Goal: Transaction & Acquisition: Purchase product/service

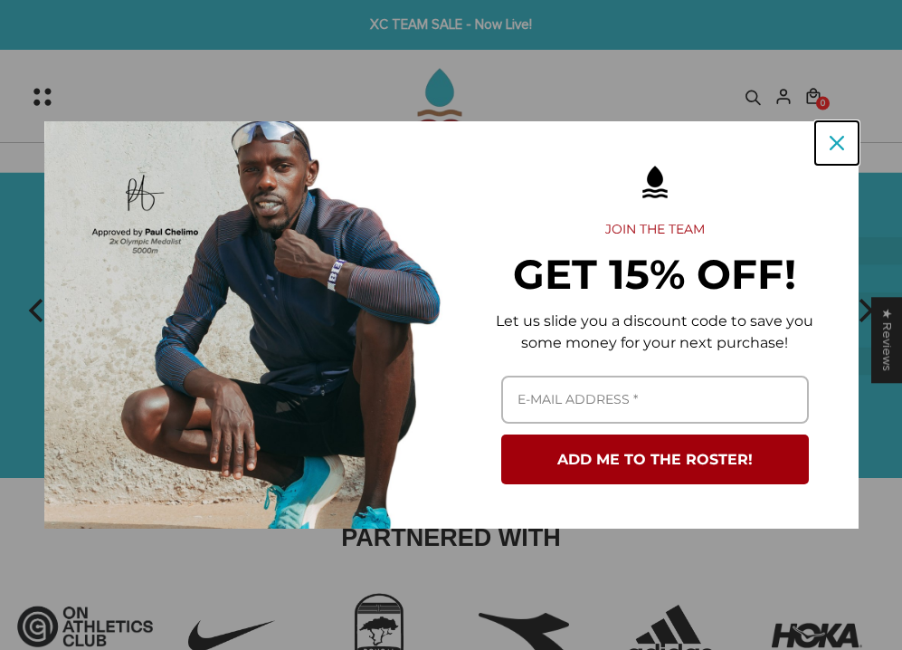
click at [649, 147] on icon "close icon" at bounding box center [837, 143] width 14 height 14
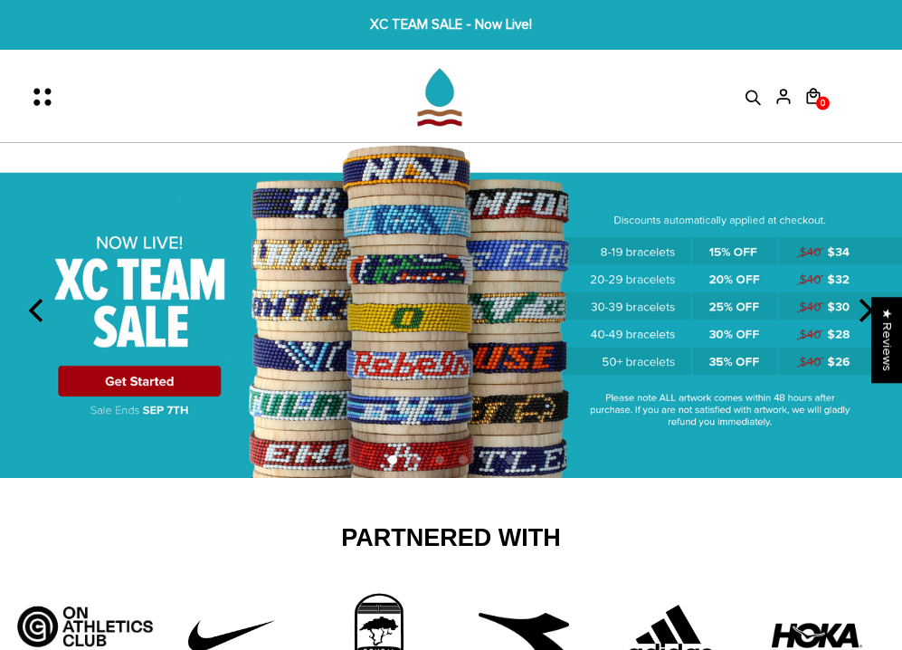
click at [173, 381] on img at bounding box center [451, 311] width 902 height 336
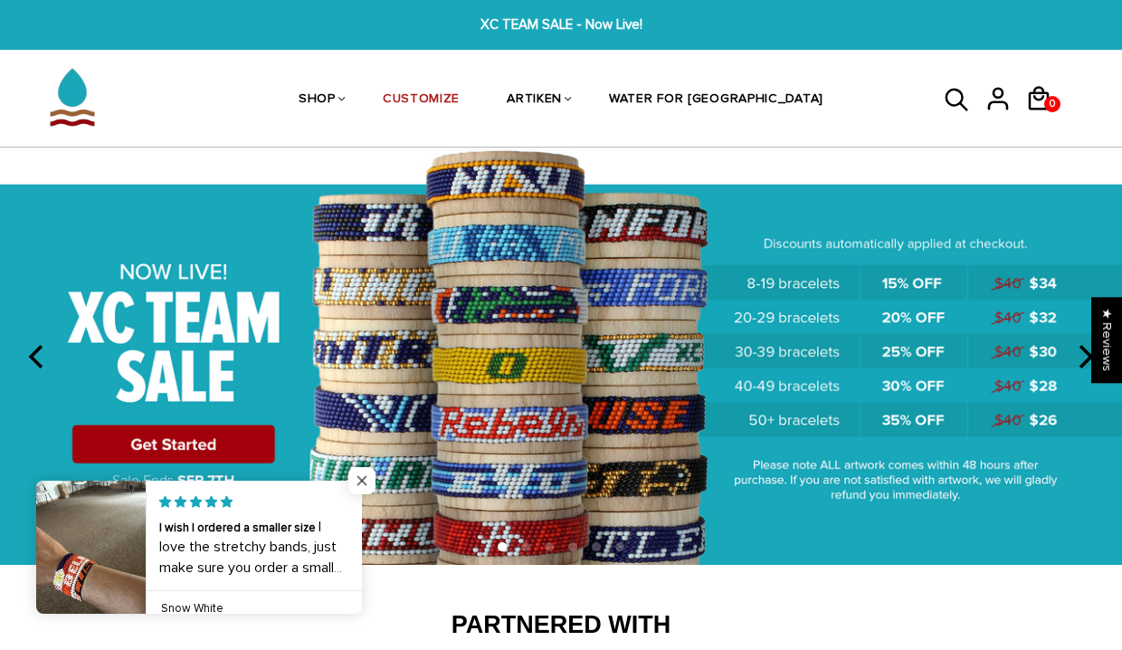
click at [361, 482] on span "Close popup widget" at bounding box center [361, 480] width 27 height 27
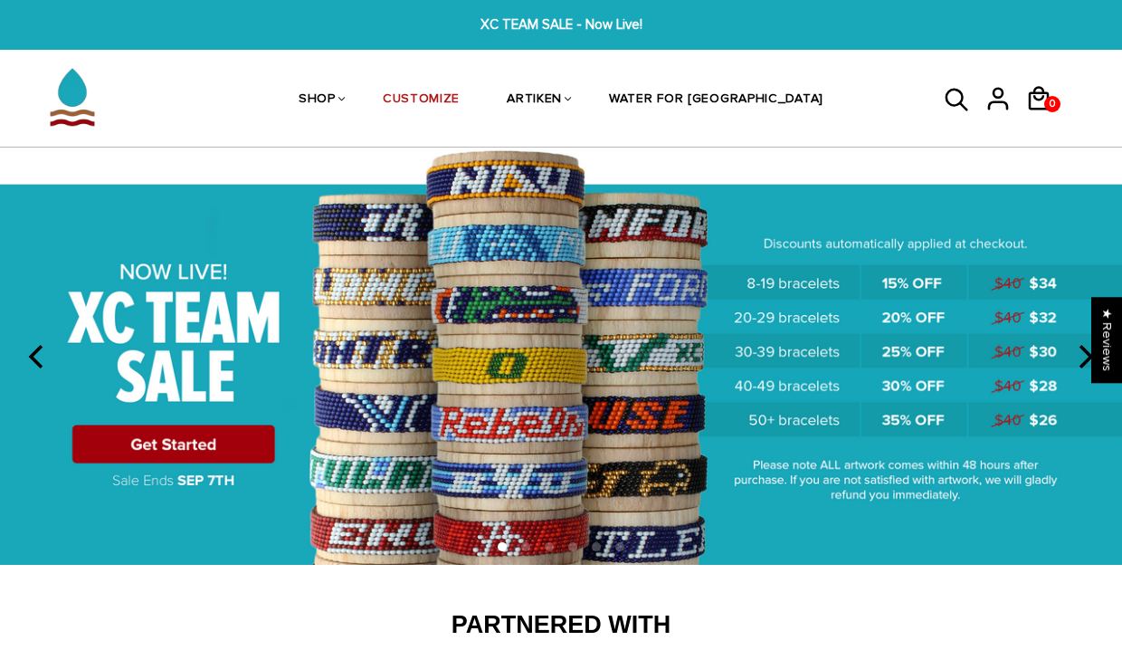
click at [901, 359] on icon "next" at bounding box center [1084, 357] width 24 height 24
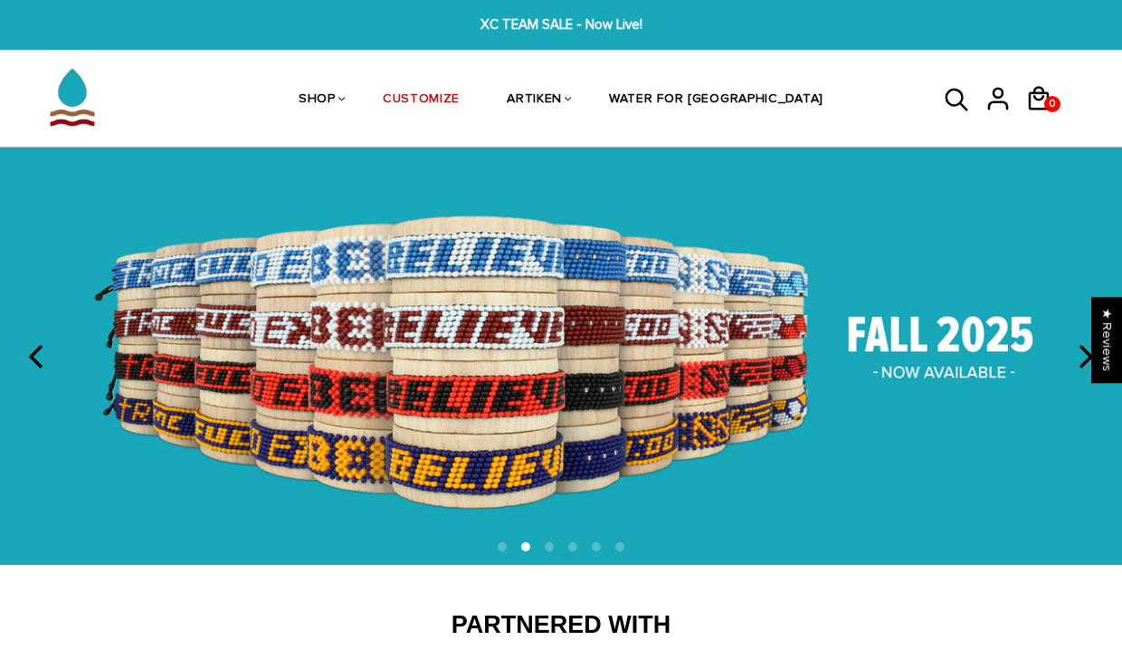
click at [35, 352] on icon "previous" at bounding box center [35, 357] width 14 height 24
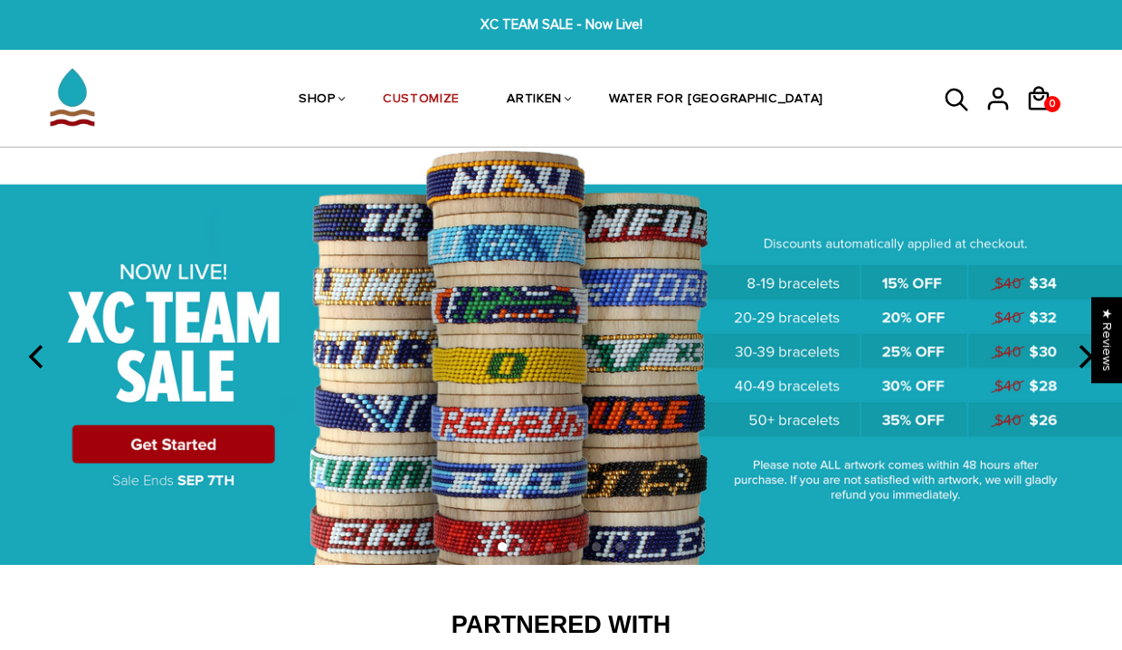
click at [151, 447] on img at bounding box center [561, 356] width 1122 height 417
click at [169, 440] on img at bounding box center [561, 356] width 1122 height 417
click at [901, 354] on icon "next" at bounding box center [1084, 357] width 24 height 24
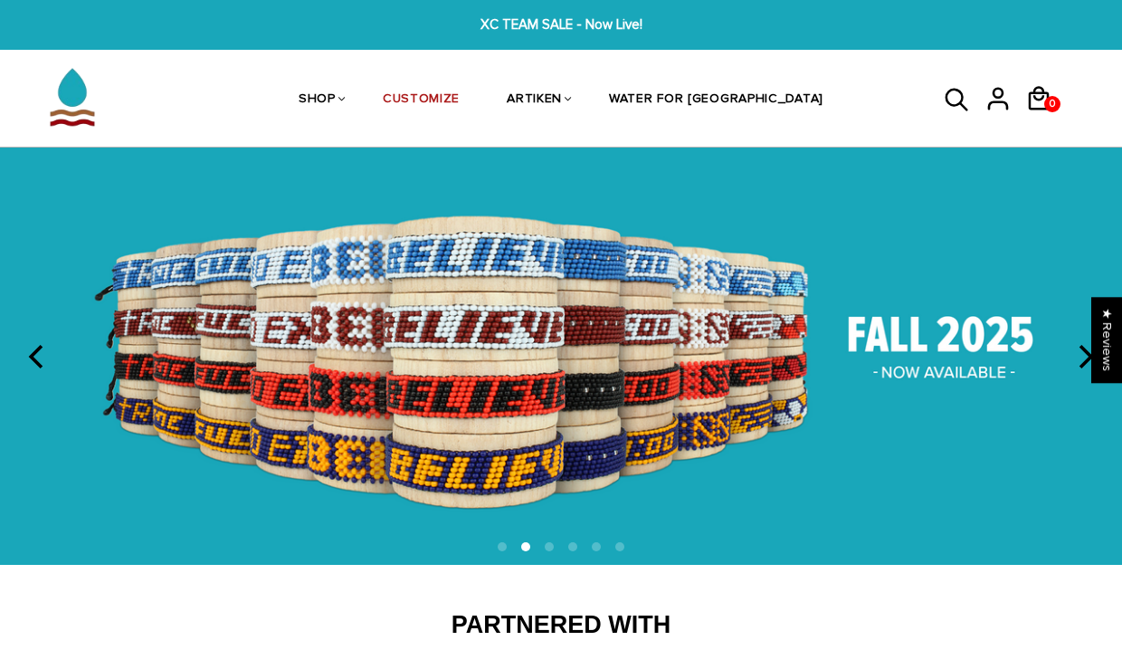
click at [40, 354] on icon "previous" at bounding box center [38, 357] width 24 height 24
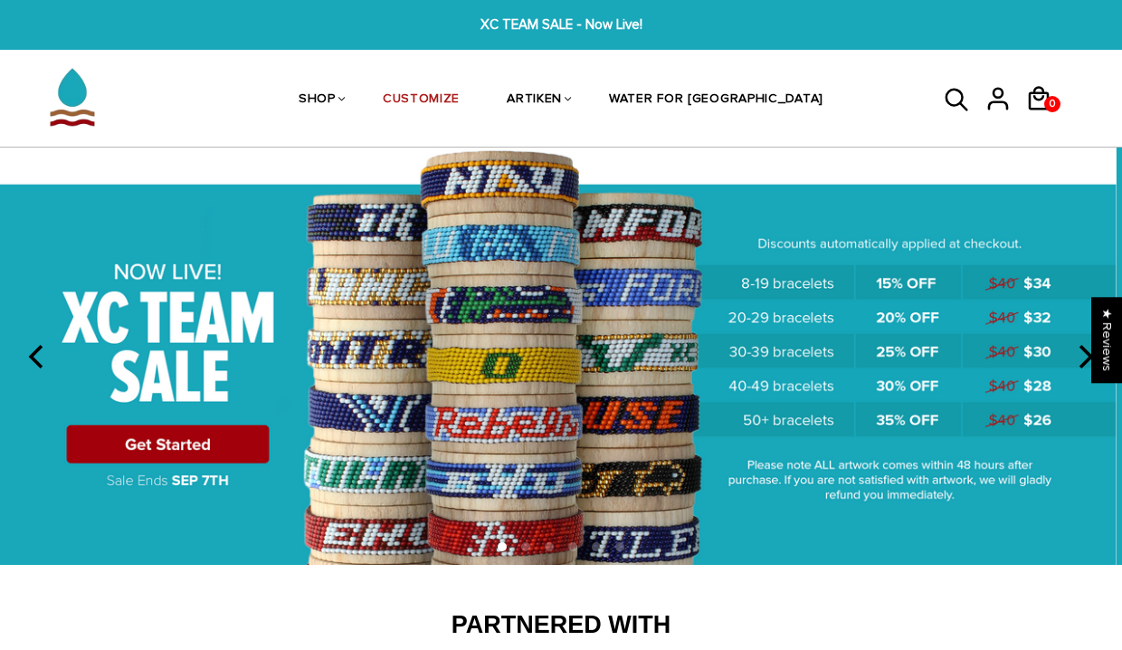
click at [509, 386] on img at bounding box center [556, 356] width 1122 height 417
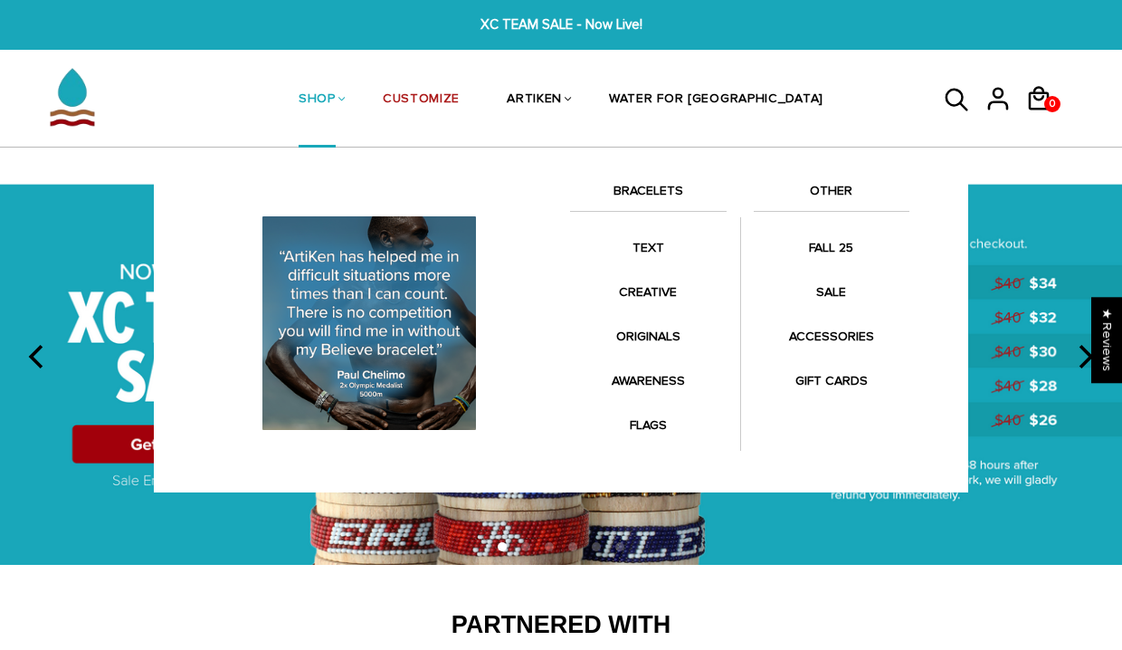
click at [678, 187] on link "BRACELETS" at bounding box center [648, 195] width 157 height 31
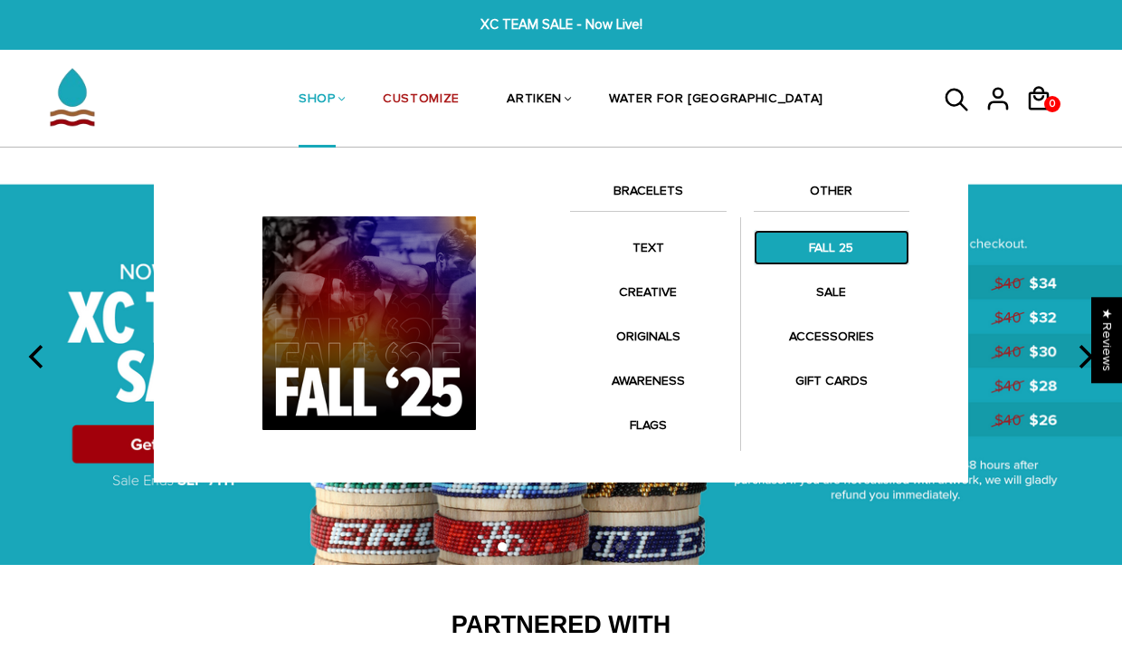
click at [830, 244] on link "FALL 25" at bounding box center [832, 247] width 157 height 35
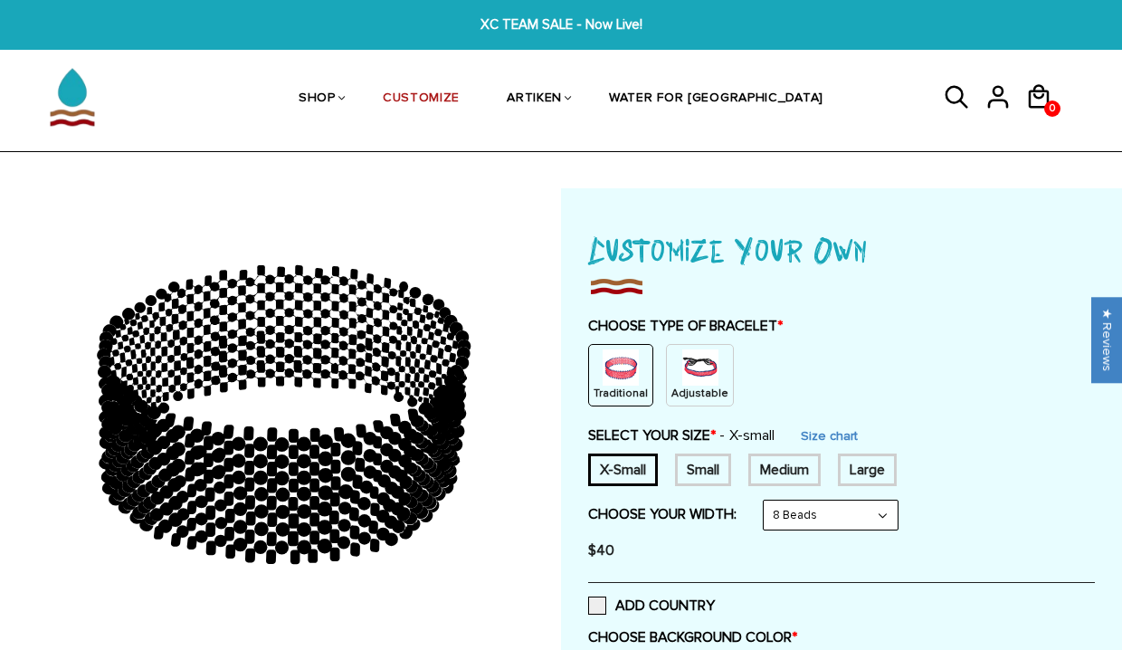
click at [630, 376] on img at bounding box center [621, 367] width 36 height 36
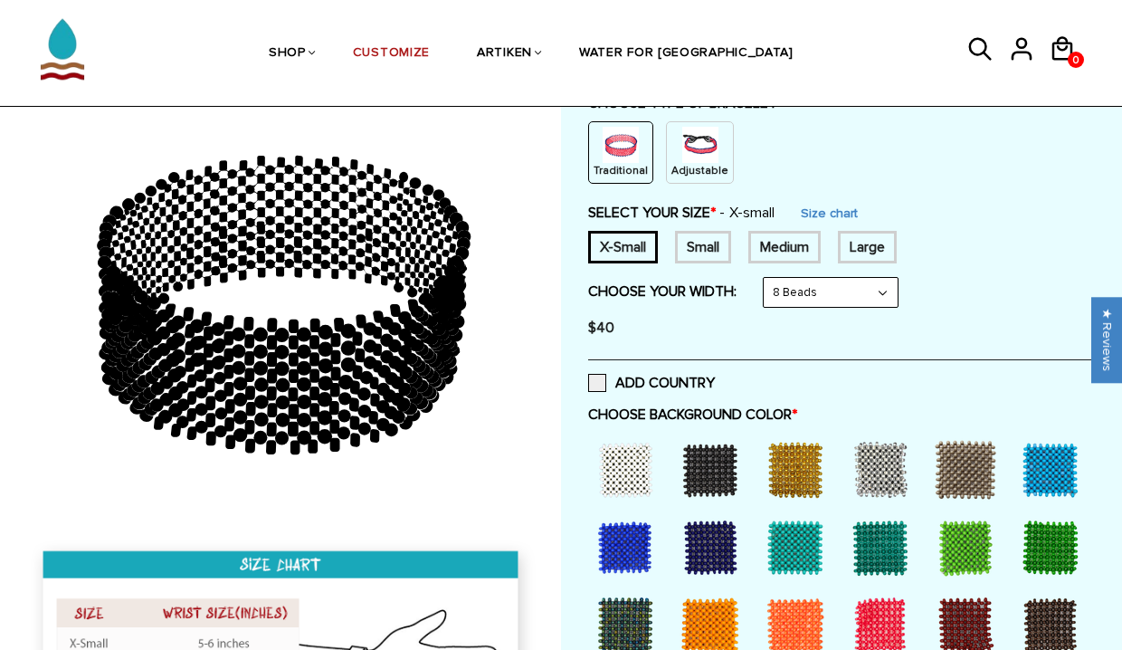
scroll to position [244, 0]
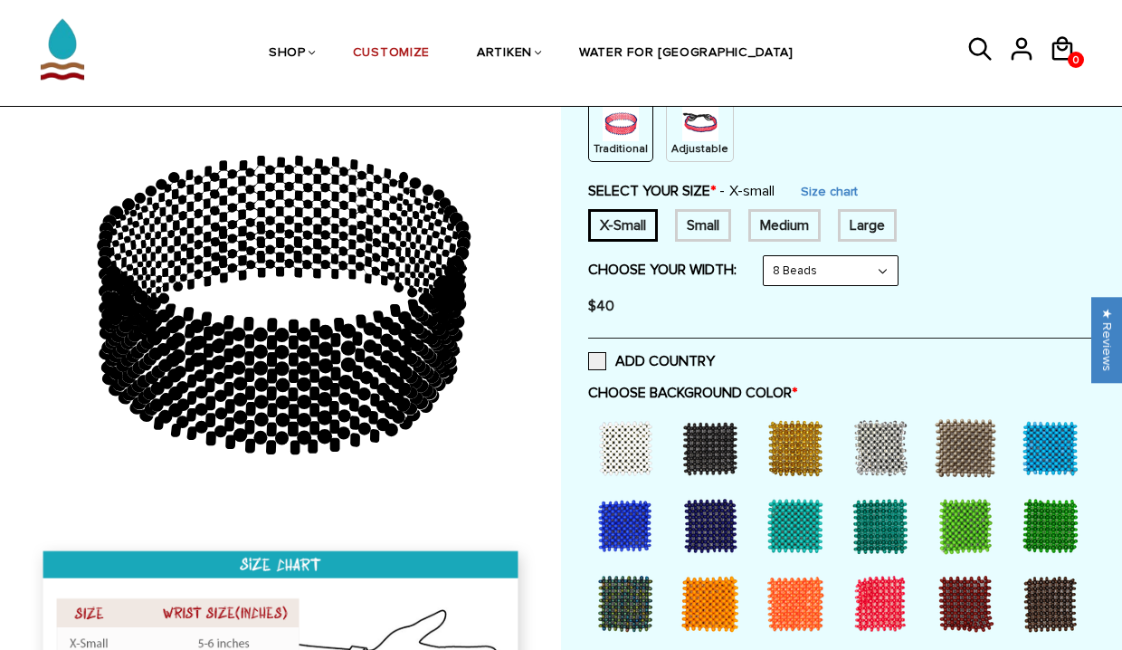
click at [823, 270] on select "8 Beads 6 Beads 10 Beads" at bounding box center [831, 270] width 134 height 29
select select "6-beads"
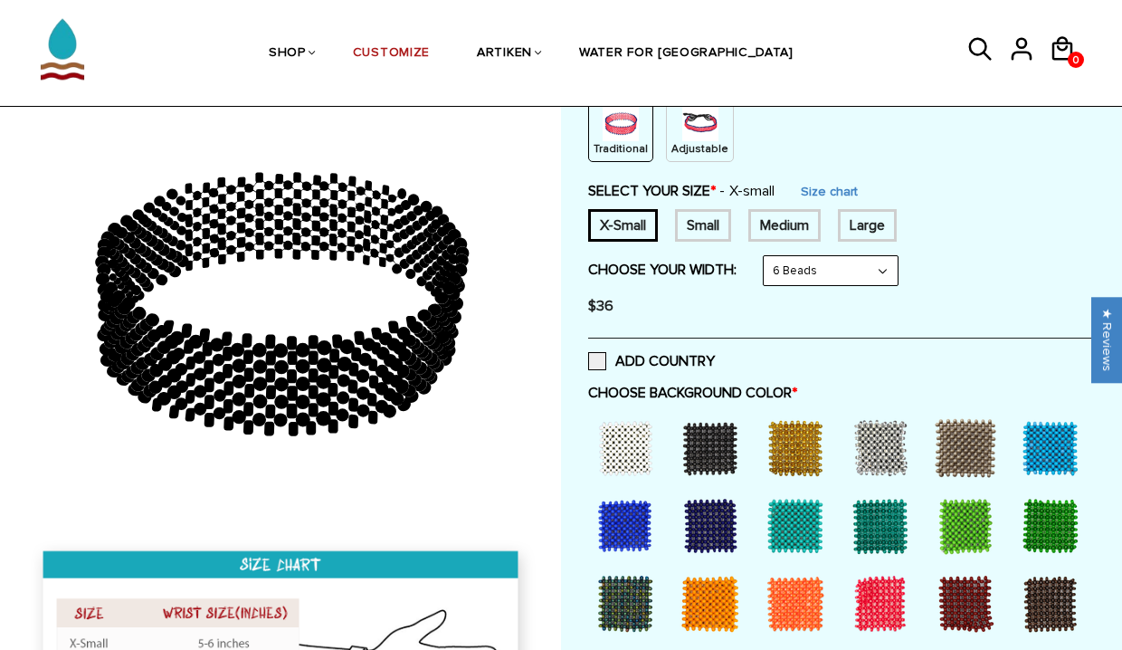
click at [630, 533] on div at bounding box center [625, 526] width 72 height 72
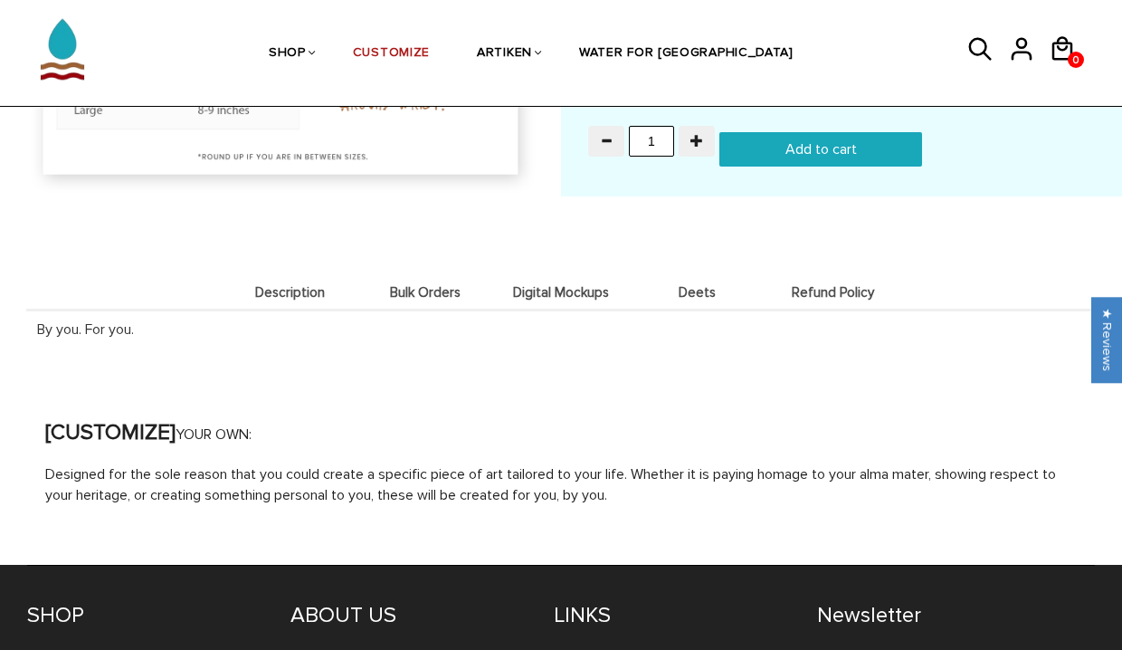
scroll to position [1886, 0]
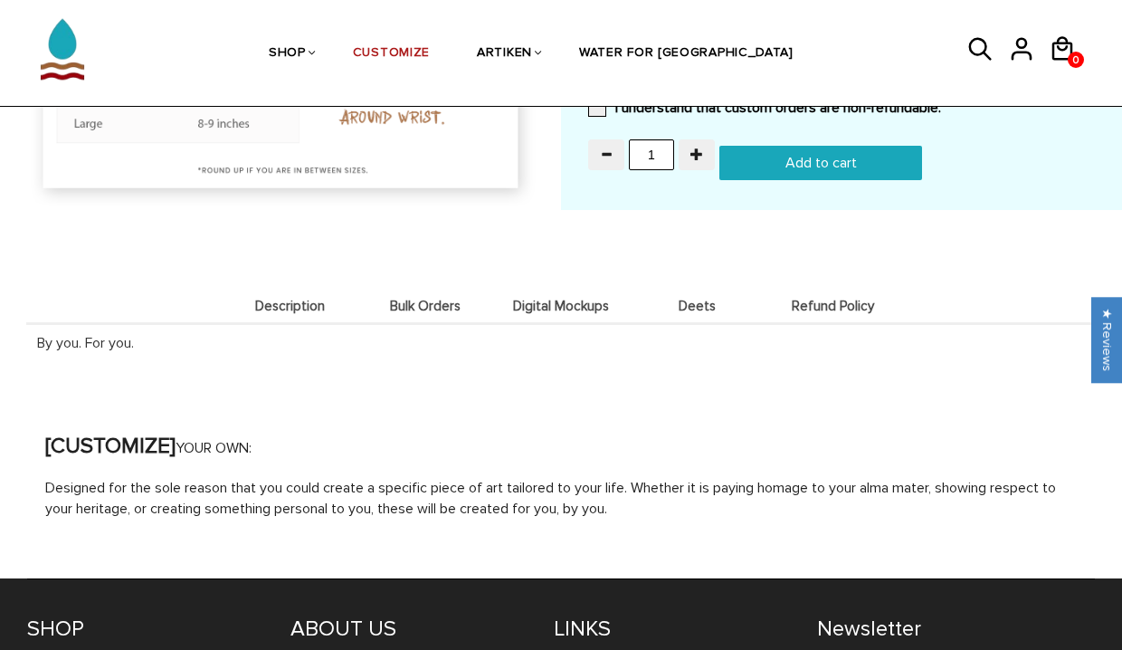
click at [424, 301] on span "Bulk Orders" at bounding box center [425, 306] width 127 height 15
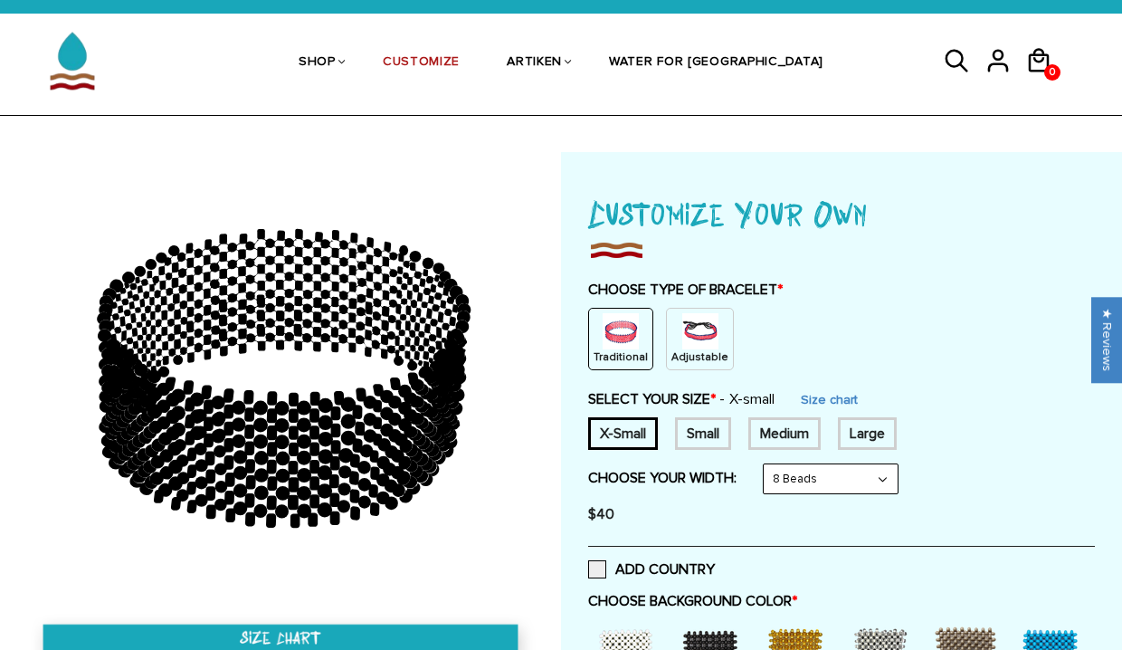
scroll to position [8, 0]
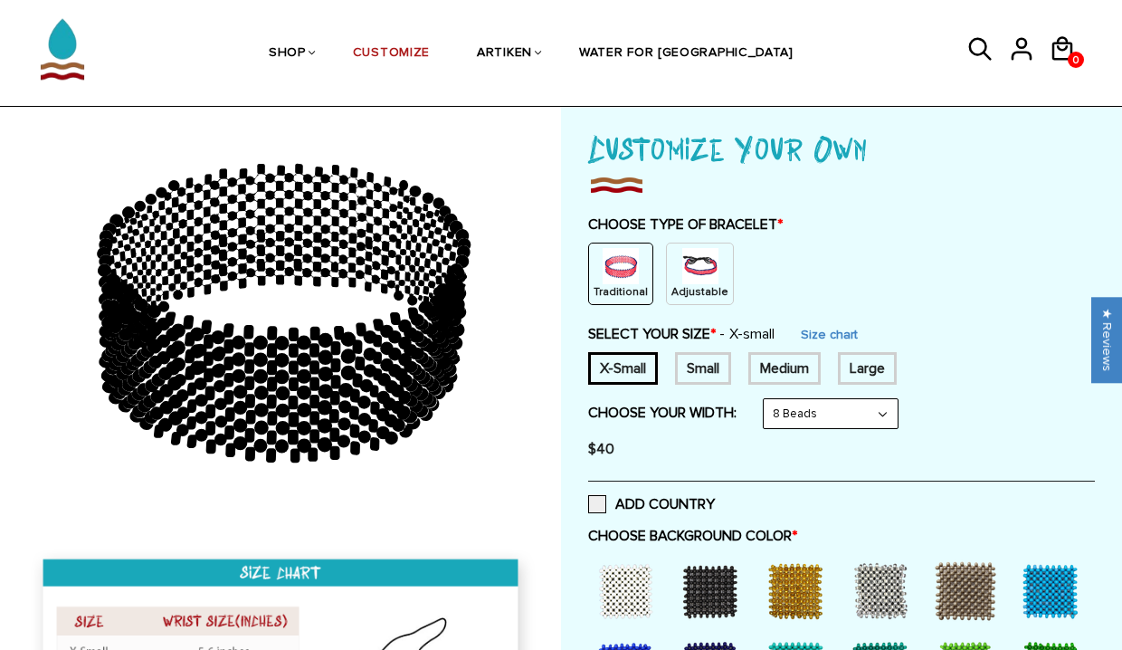
scroll to position [139, 0]
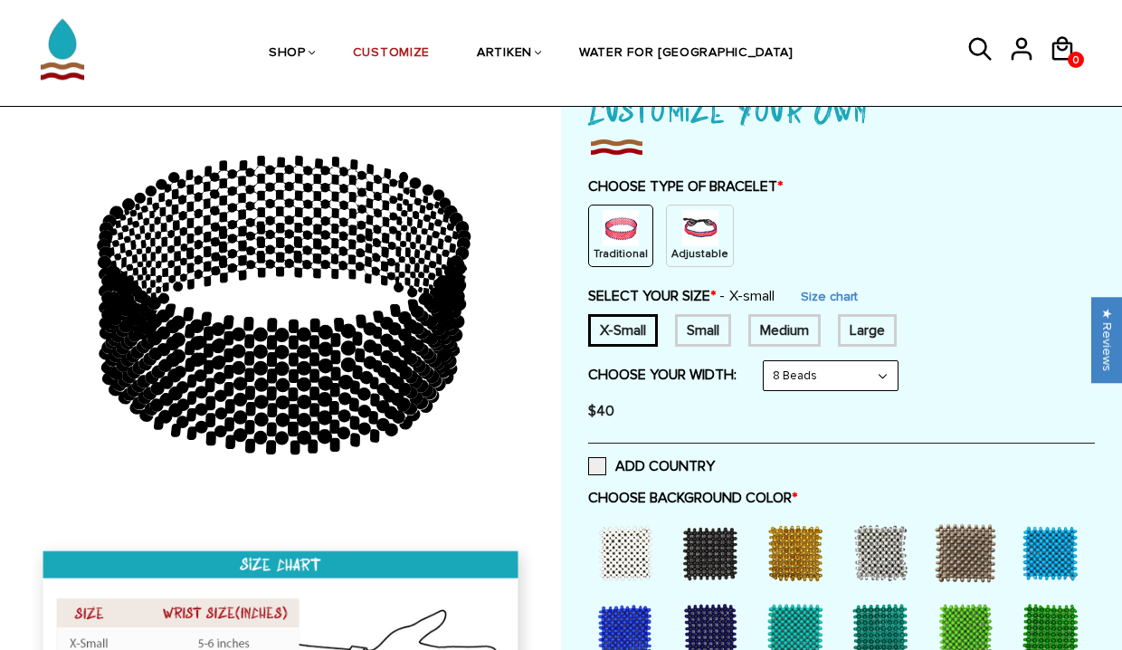
click at [624, 620] on div at bounding box center [625, 631] width 72 height 72
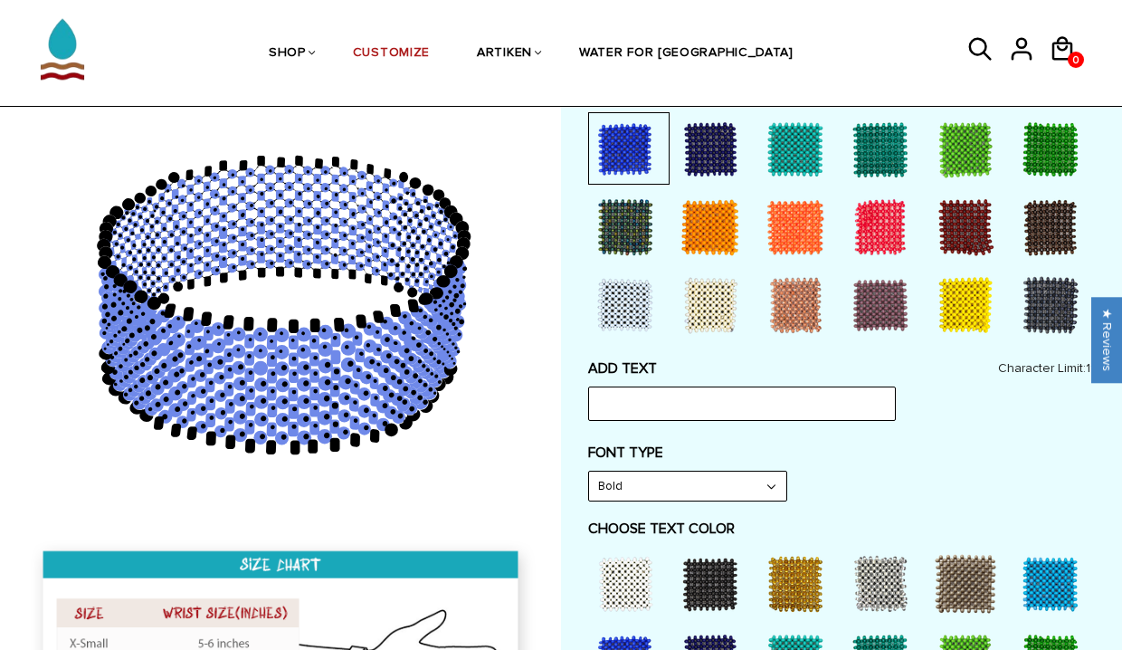
scroll to position [854, 0]
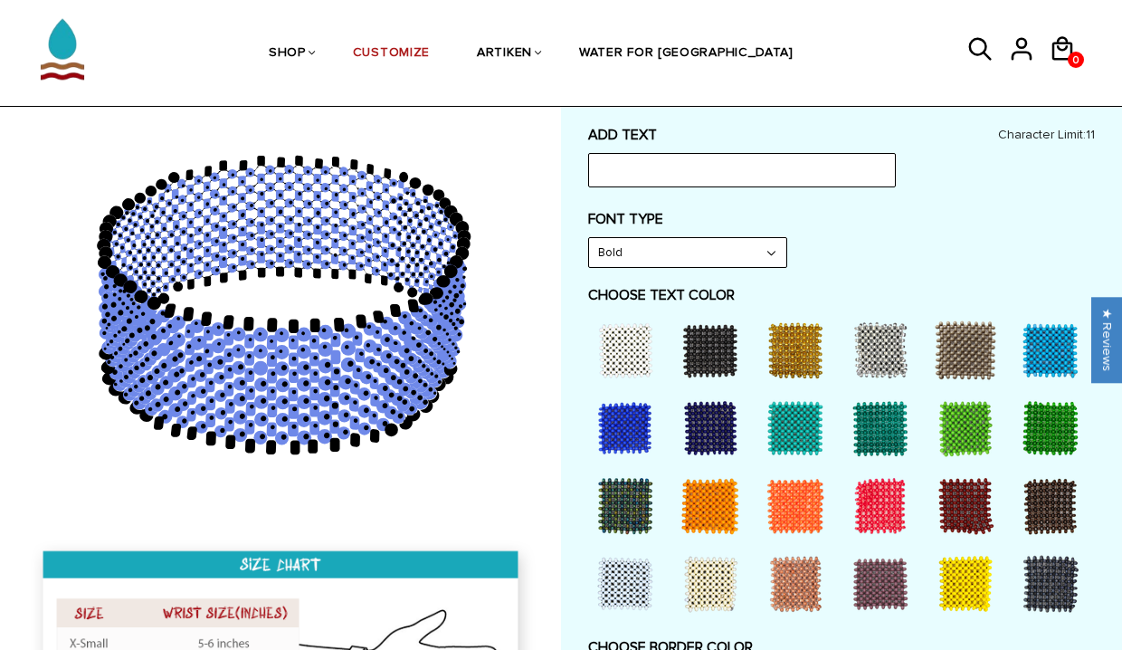
click at [965, 592] on div at bounding box center [965, 583] width 72 height 72
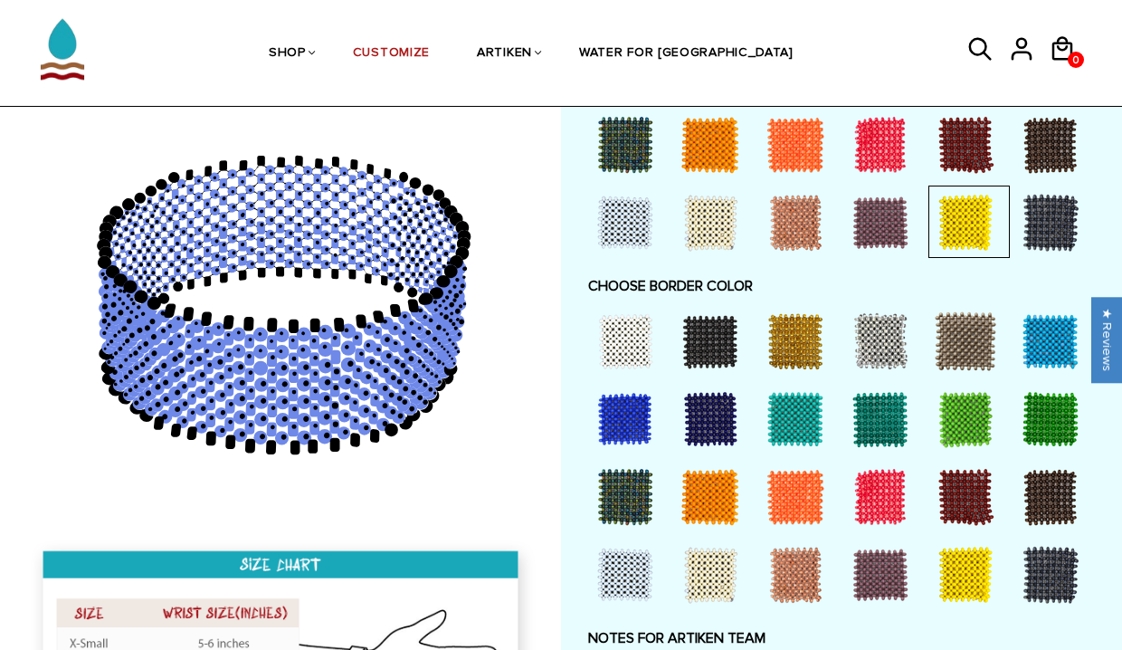
click at [966, 569] on div at bounding box center [965, 574] width 72 height 72
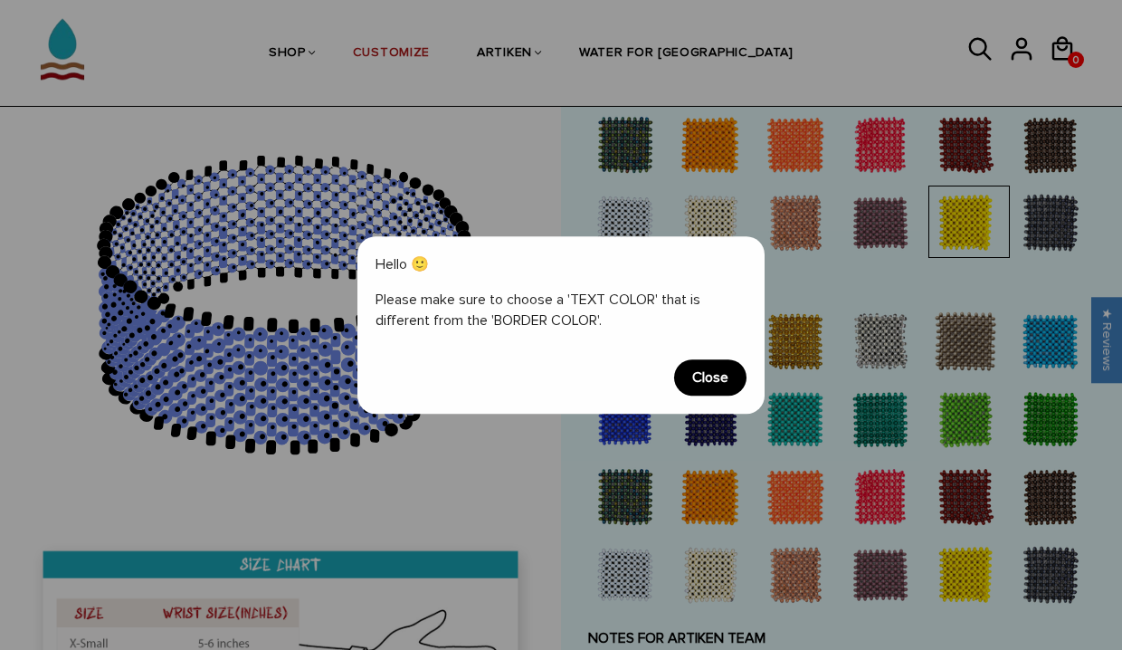
click at [704, 372] on span "Close" at bounding box center [710, 377] width 72 height 36
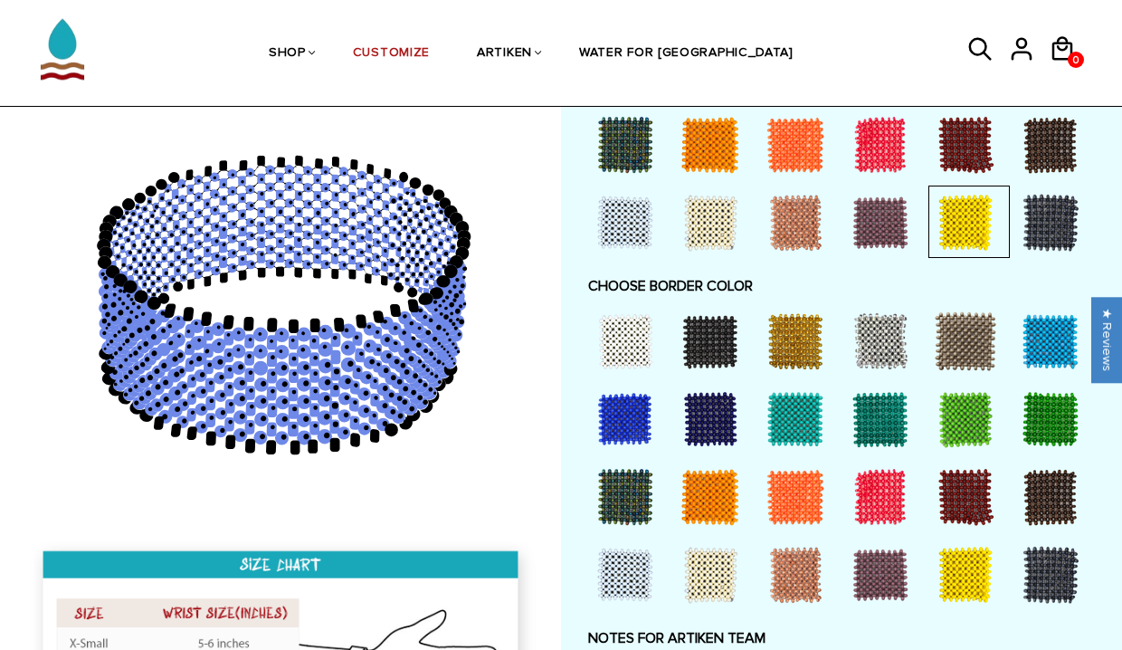
click at [988, 207] on div at bounding box center [965, 222] width 72 height 72
click at [957, 579] on div at bounding box center [965, 574] width 72 height 72
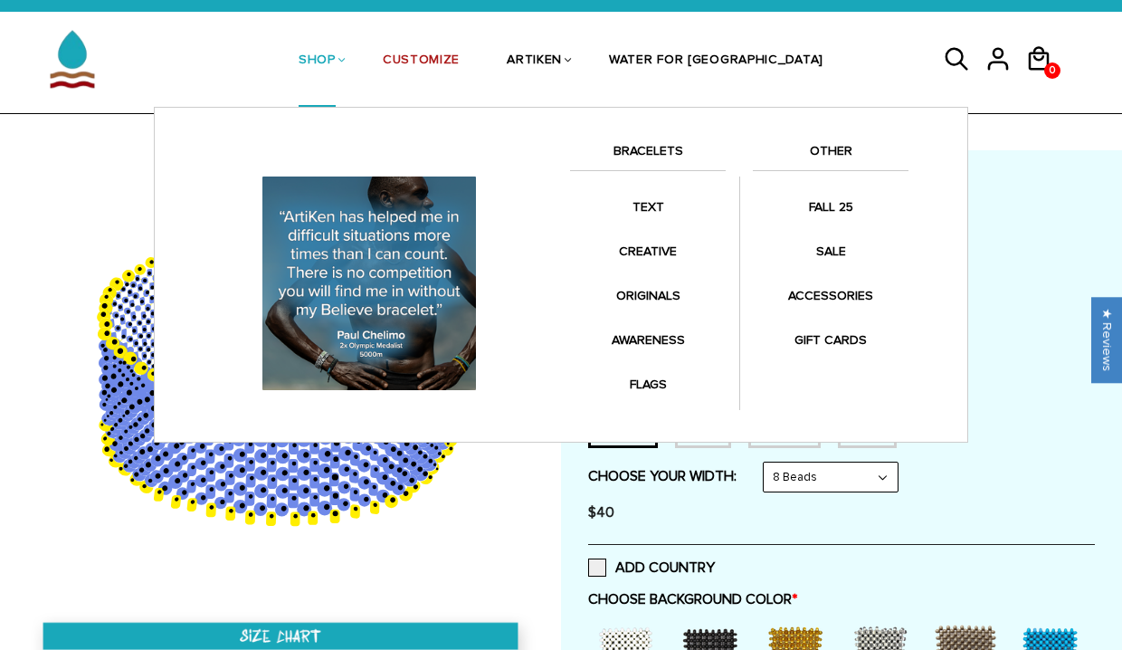
scroll to position [33, 0]
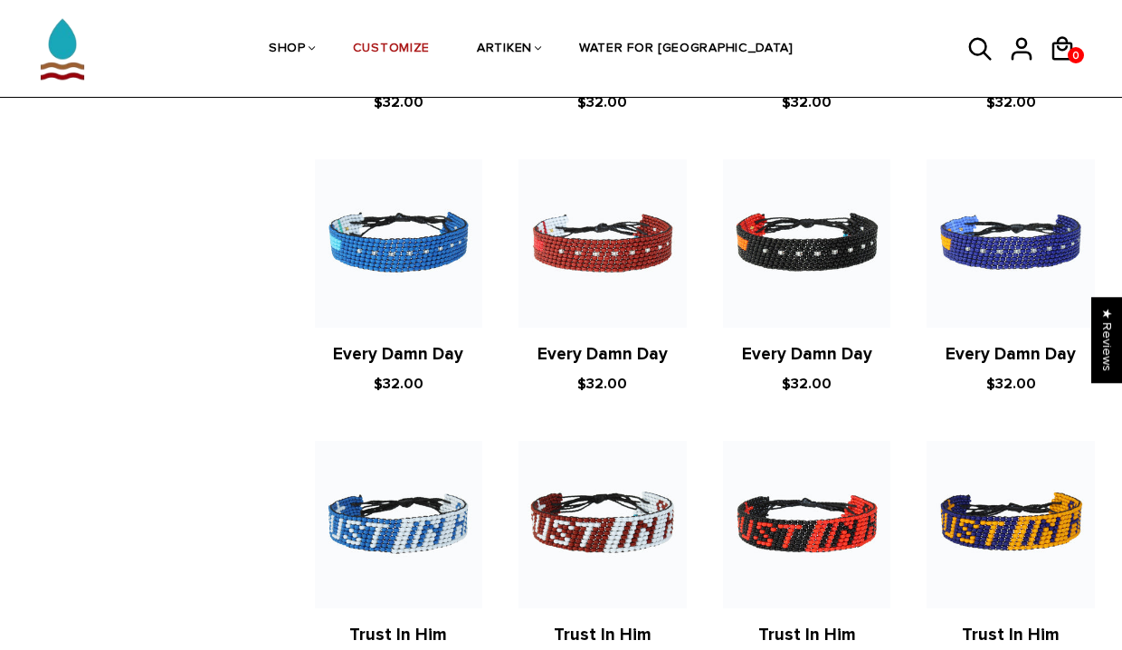
scroll to position [2181, 0]
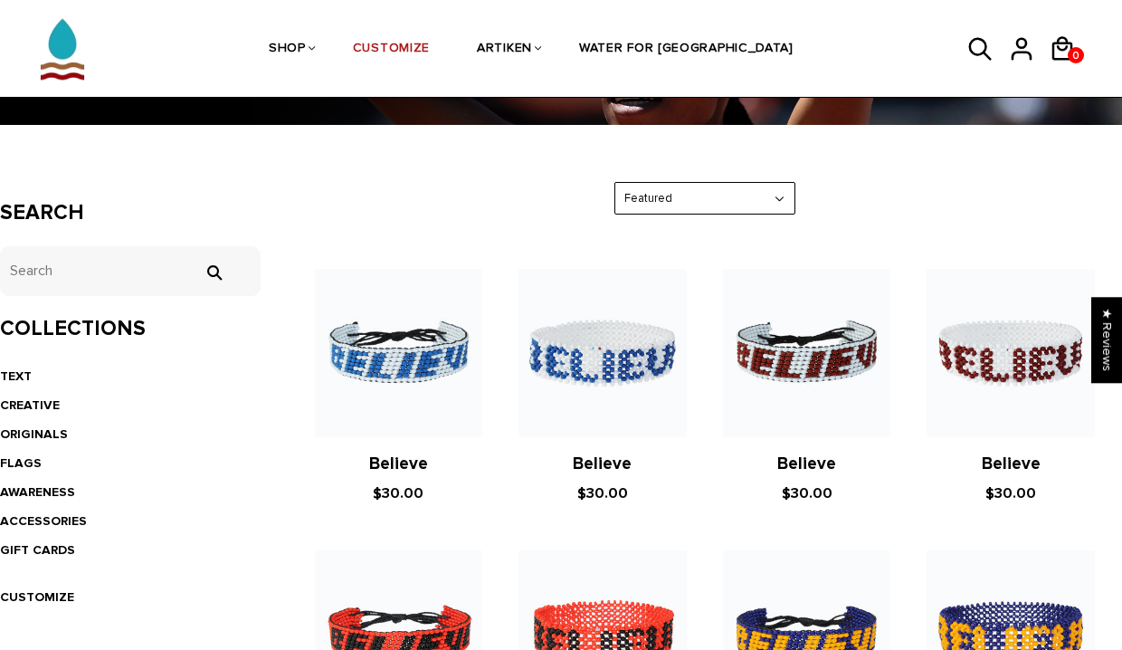
scroll to position [335, 0]
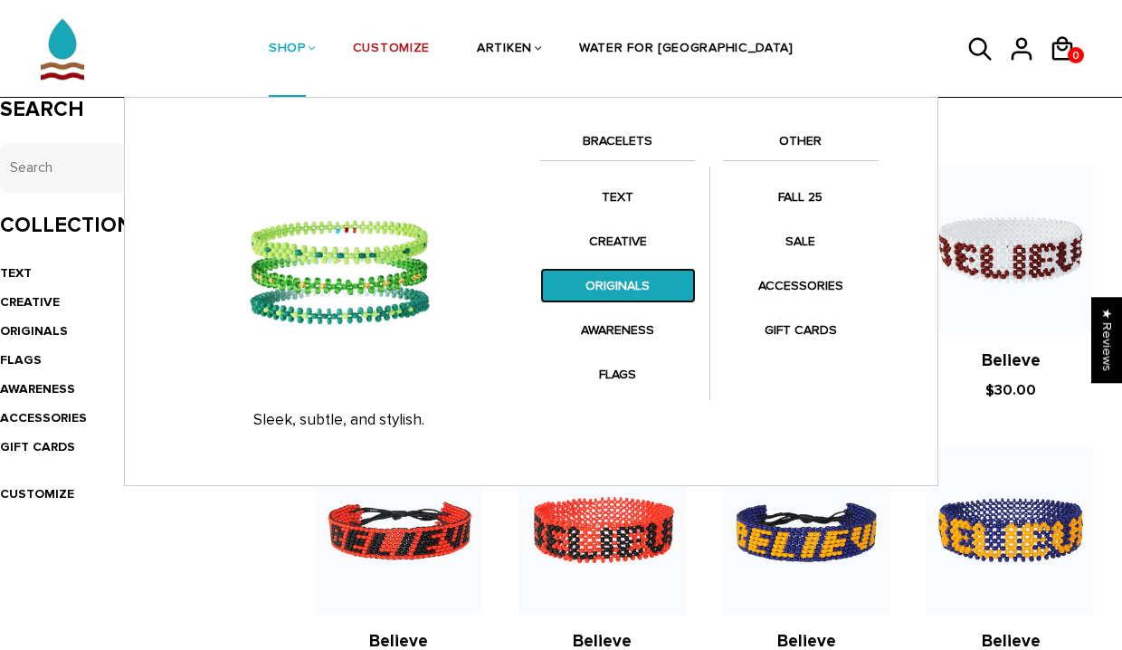
click at [645, 280] on link "ORIGINALS" at bounding box center [618, 285] width 156 height 35
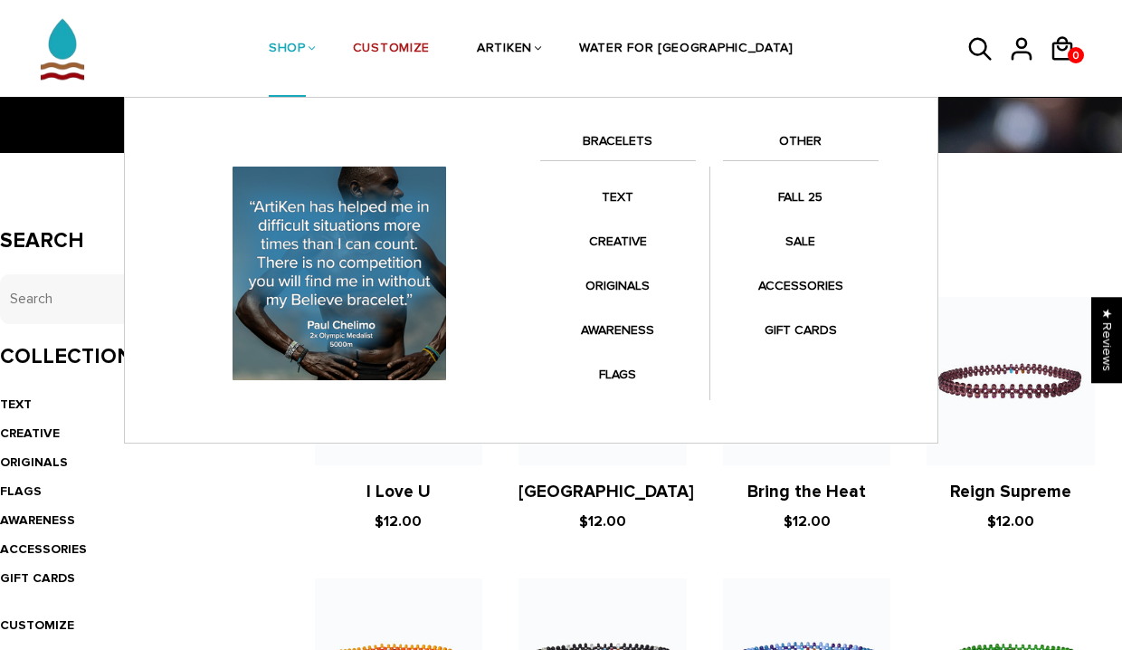
scroll to position [201, 0]
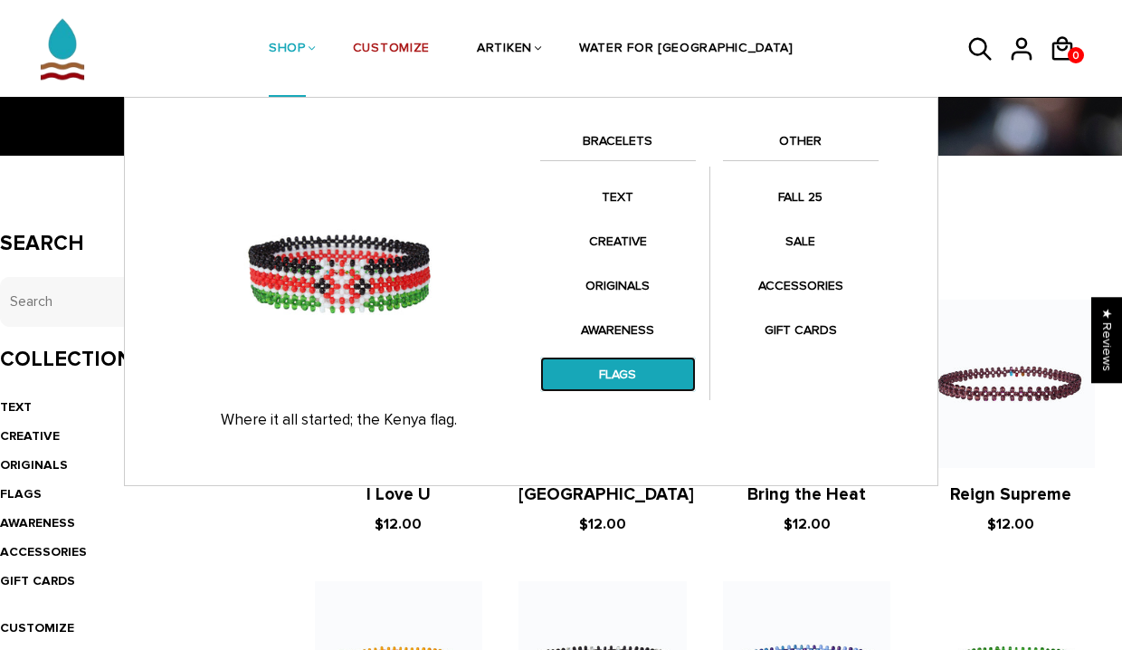
click at [609, 375] on link "FLAGS" at bounding box center [618, 374] width 156 height 35
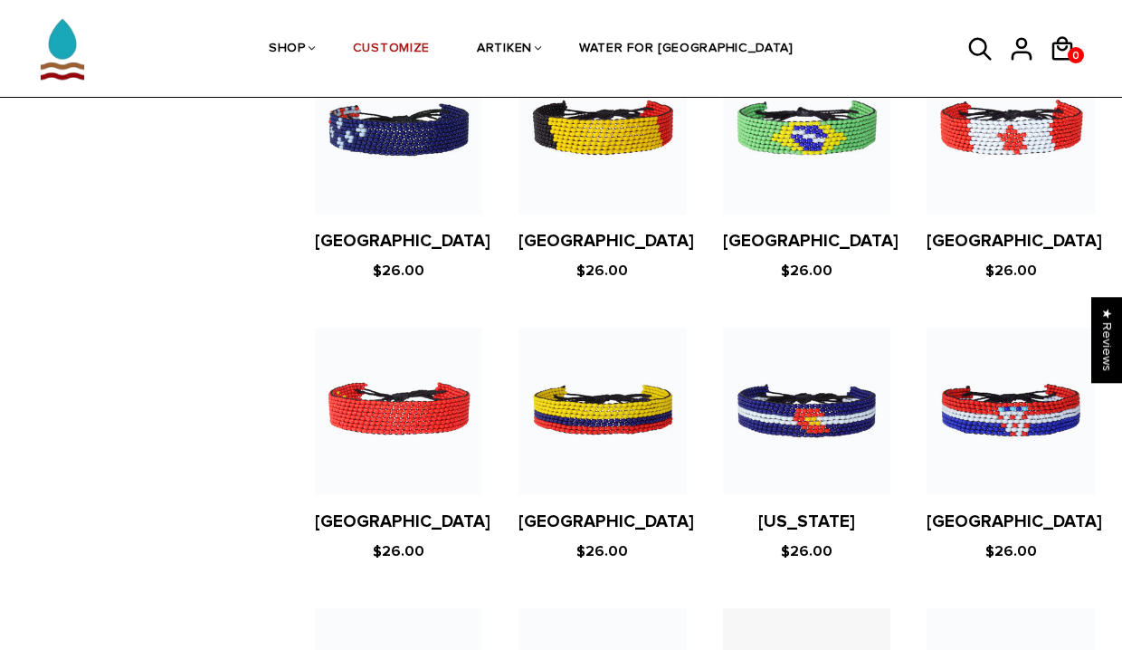
scroll to position [2140, 0]
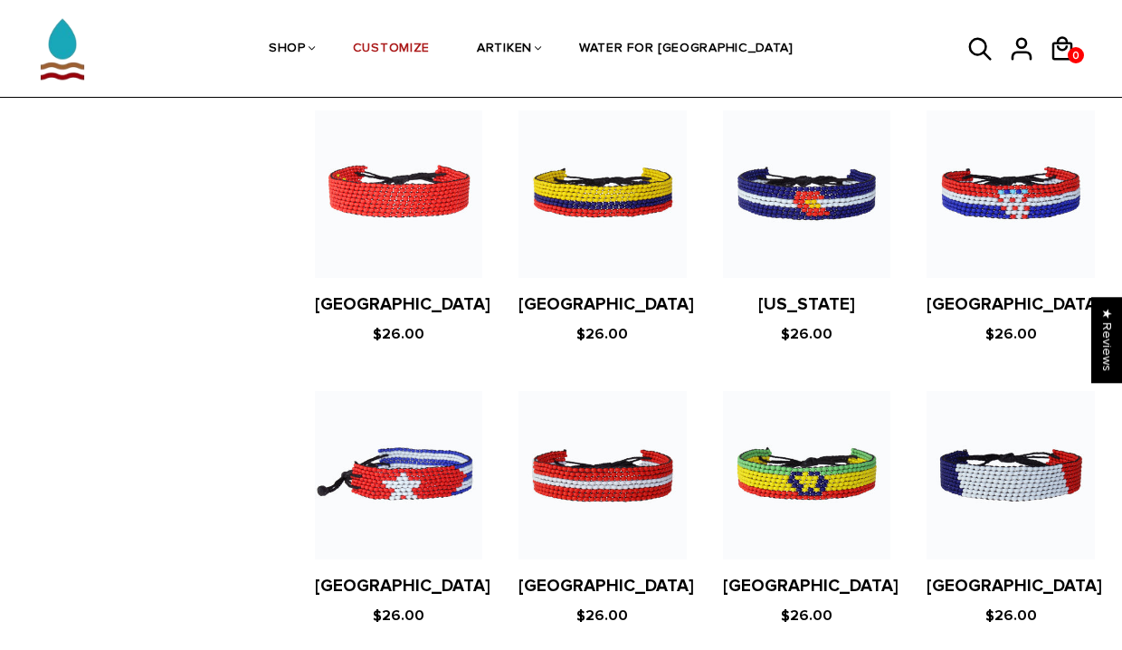
click at [750, 212] on figure at bounding box center [807, 194] width 168 height 168
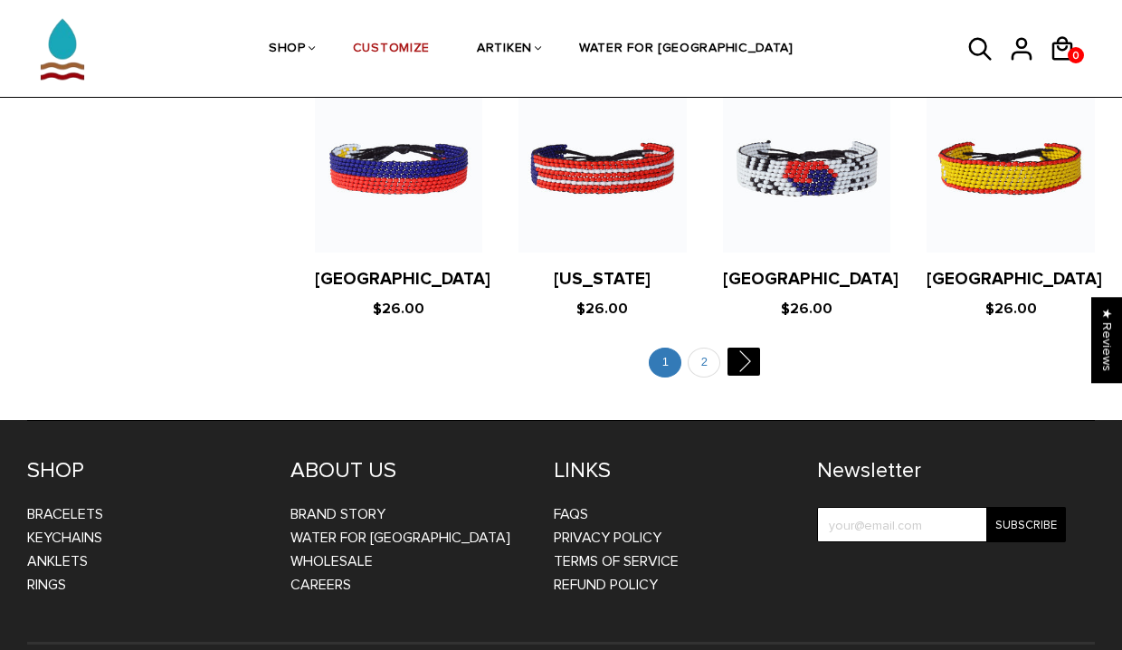
scroll to position [3572, 0]
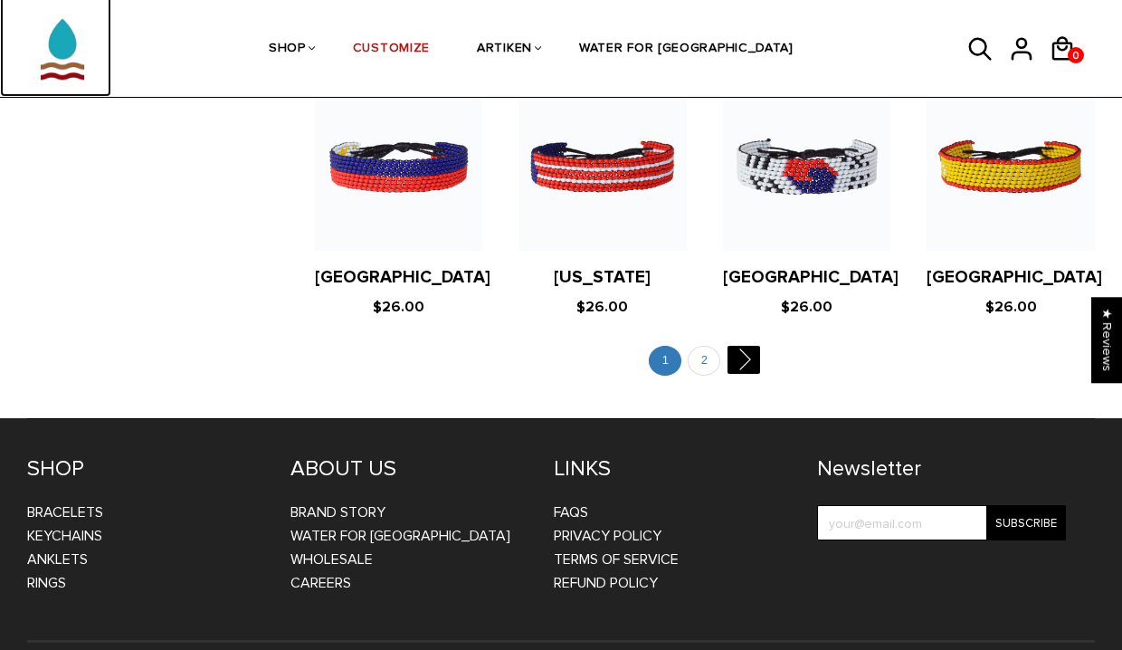
click at [63, 56] on img at bounding box center [62, 40] width 89 height 114
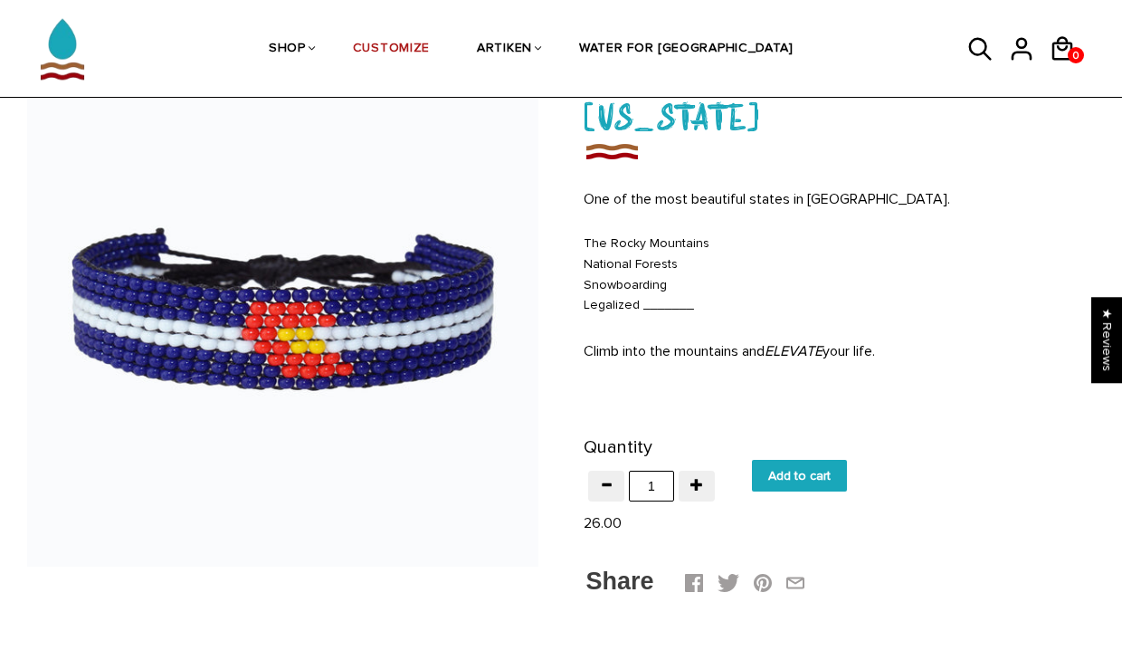
scroll to position [133, 0]
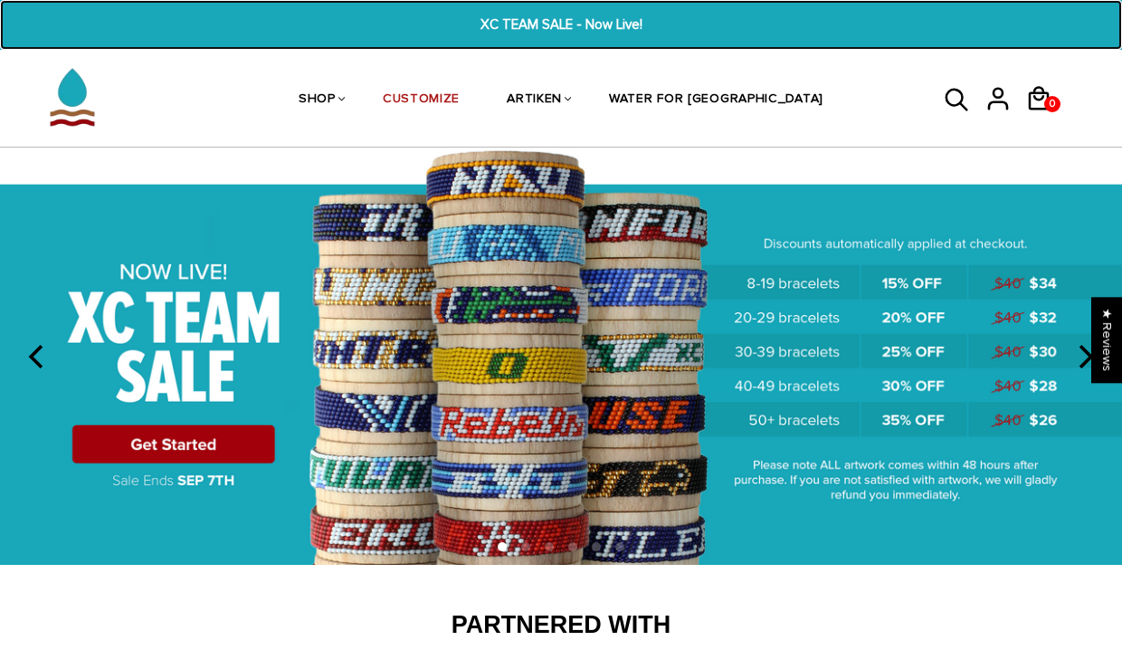
click at [530, 28] on span "XC TEAM SALE - Now Live!" at bounding box center [560, 24] width 427 height 21
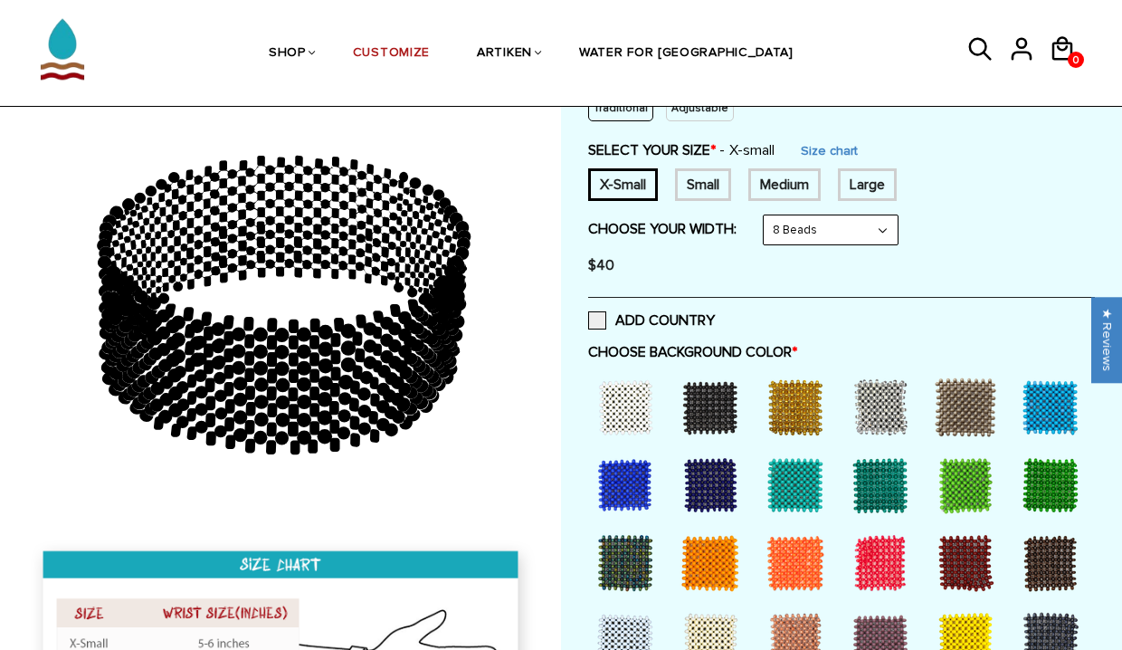
scroll to position [386, 0]
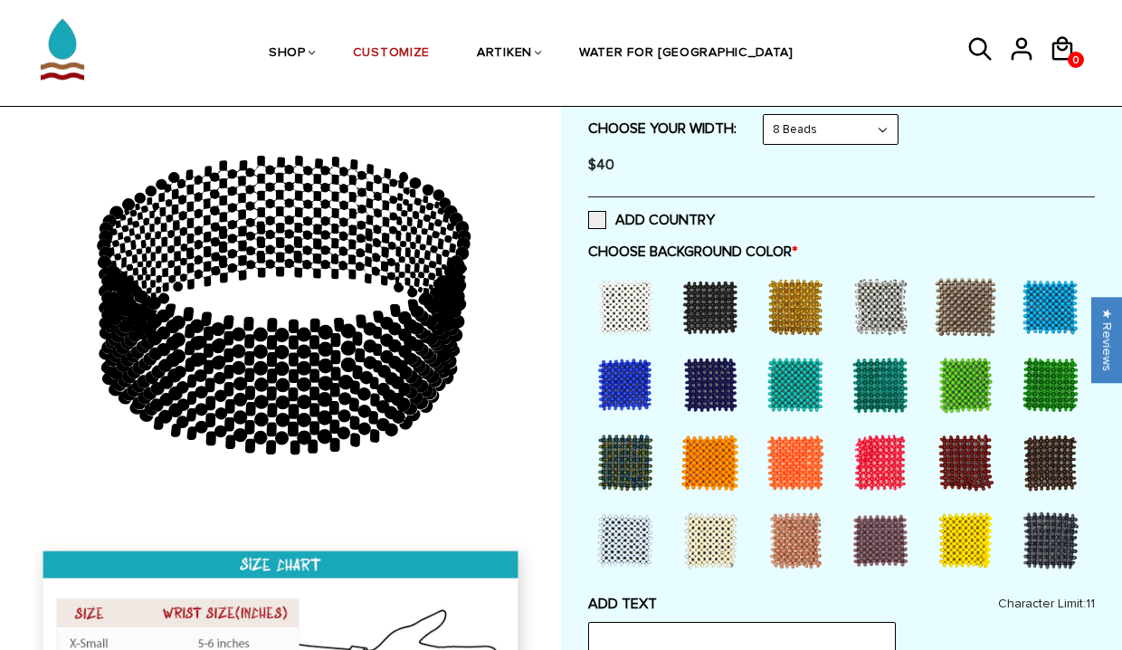
click at [600, 383] on div at bounding box center [625, 384] width 72 height 72
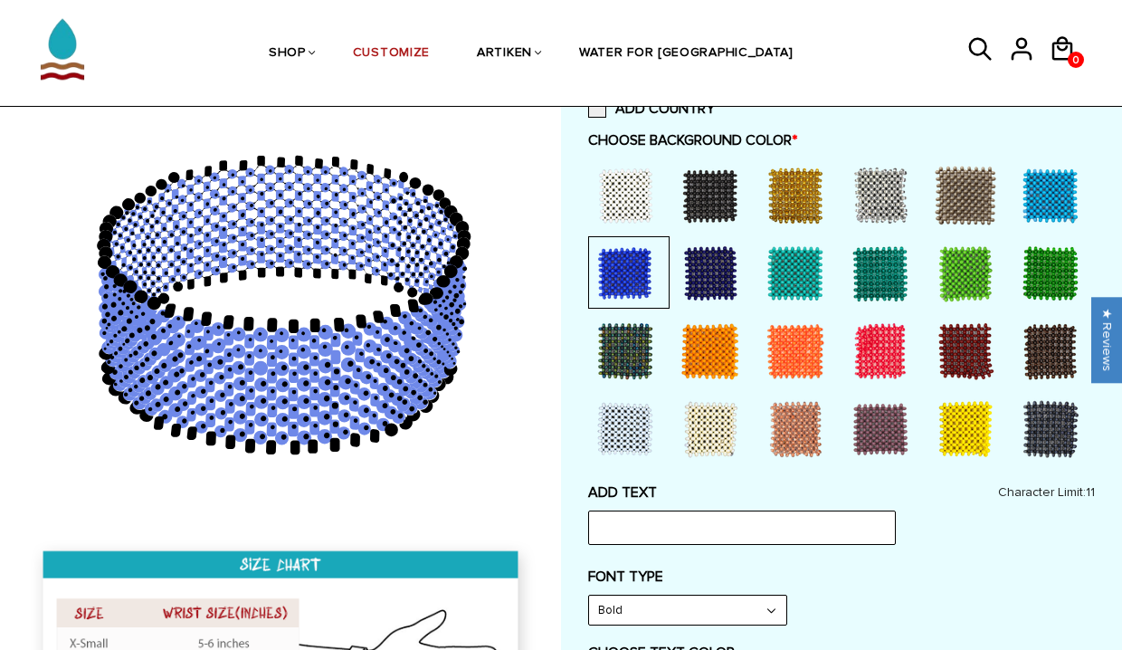
scroll to position [556, 0]
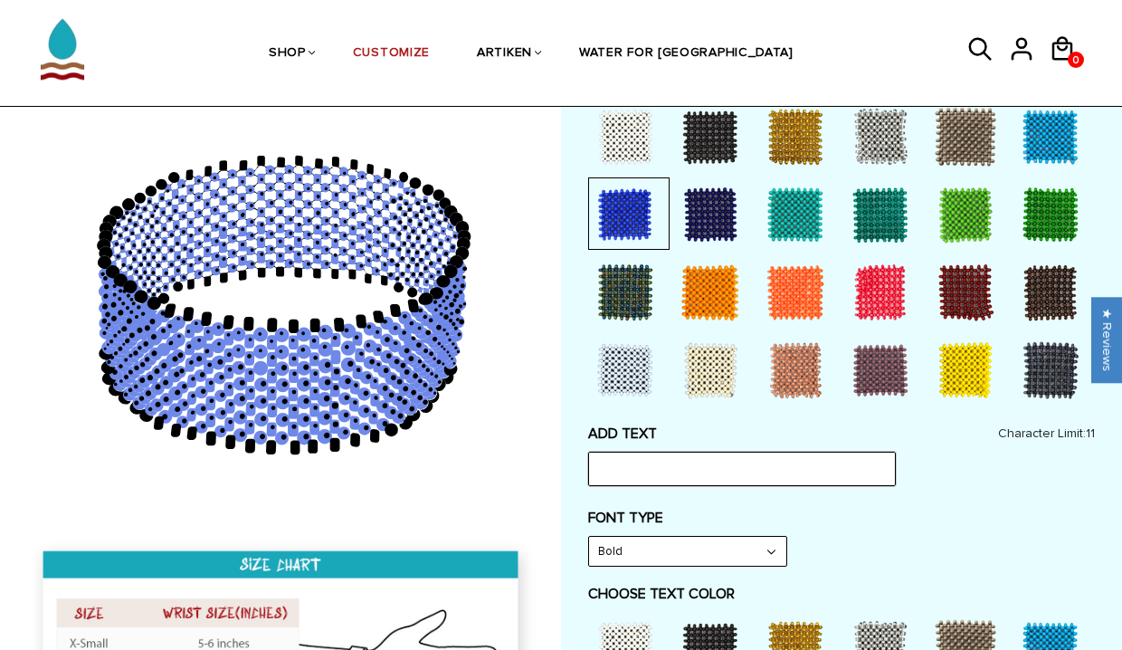
click at [798, 471] on input "text" at bounding box center [742, 469] width 308 height 34
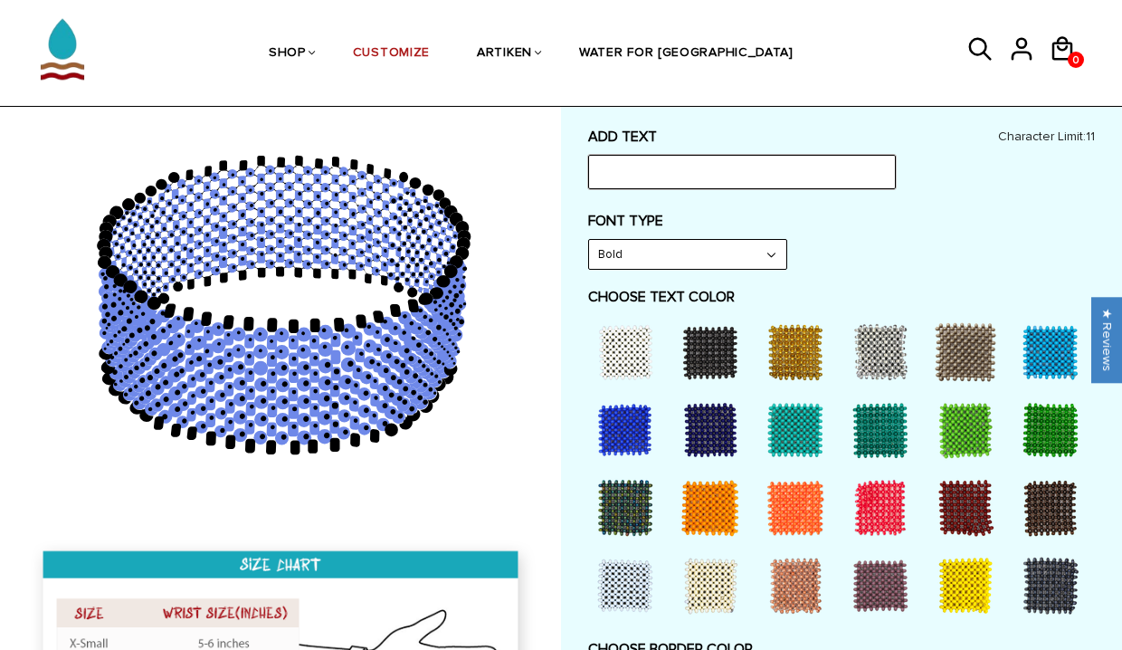
scroll to position [874, 0]
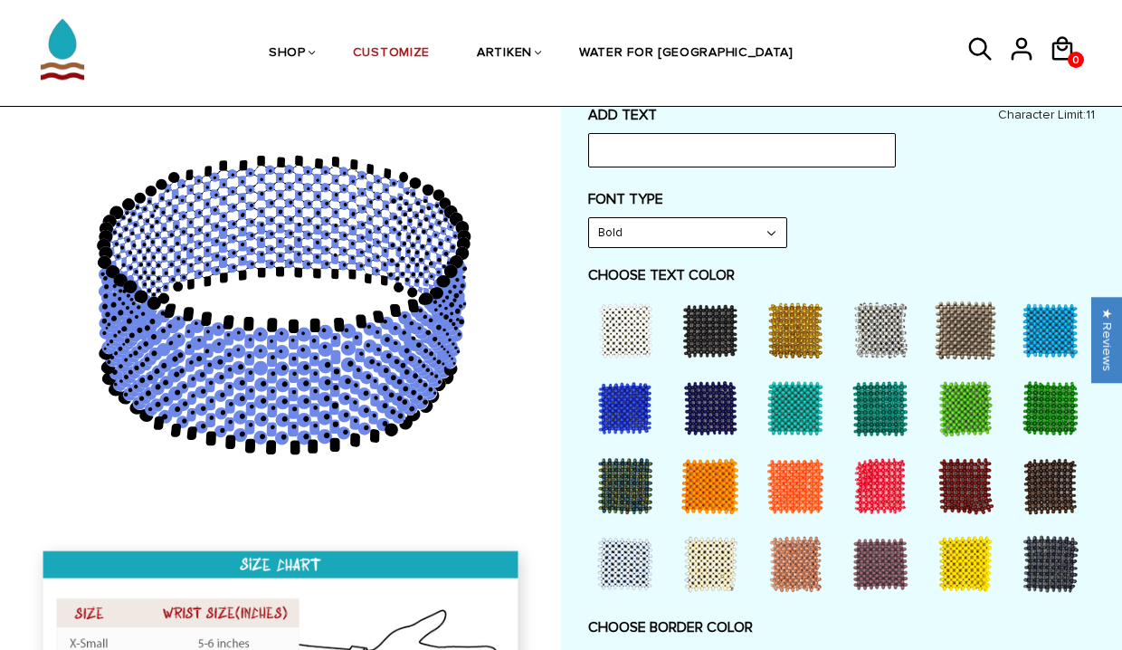
click at [726, 228] on select "Bold" at bounding box center [687, 232] width 197 height 29
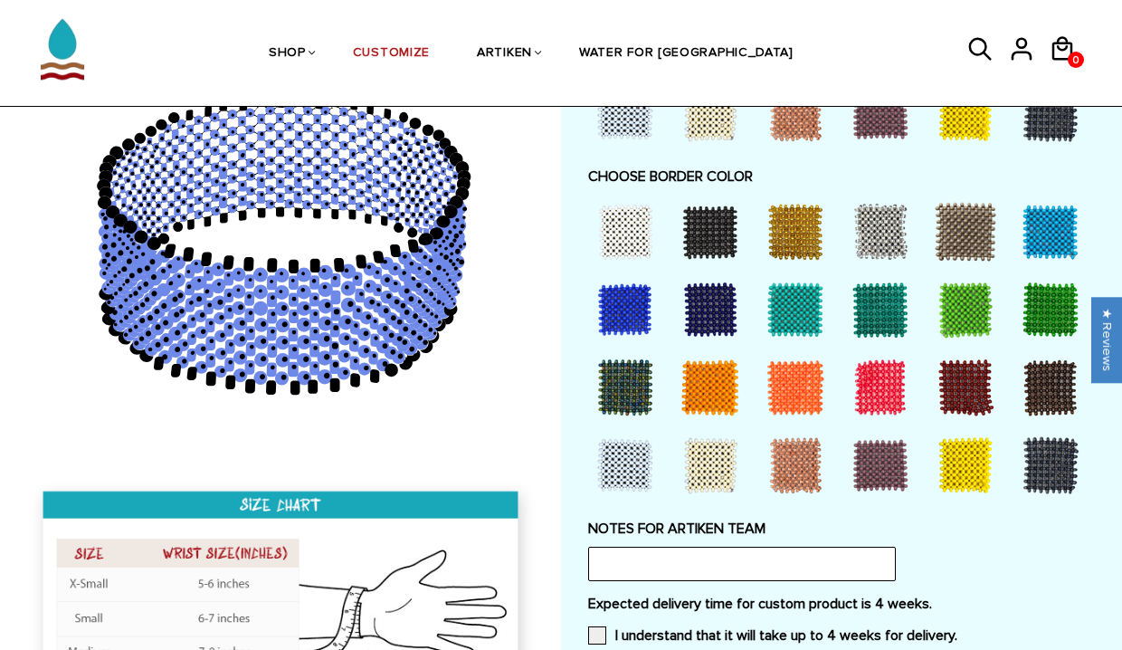
scroll to position [1270, 0]
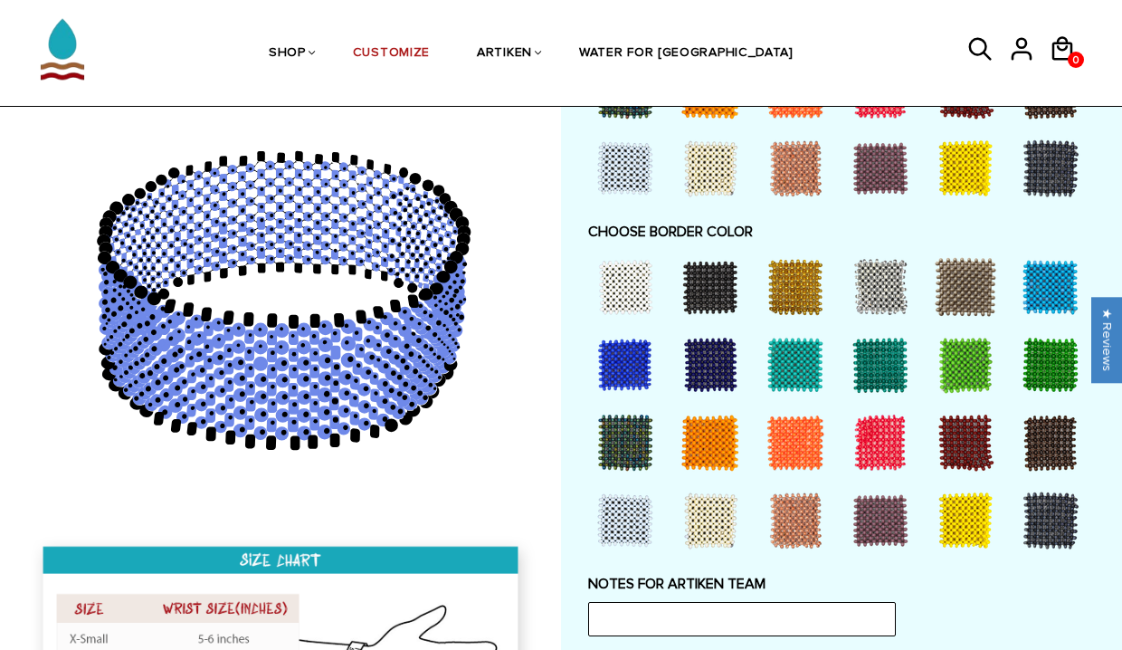
click at [792, 276] on div at bounding box center [795, 287] width 72 height 72
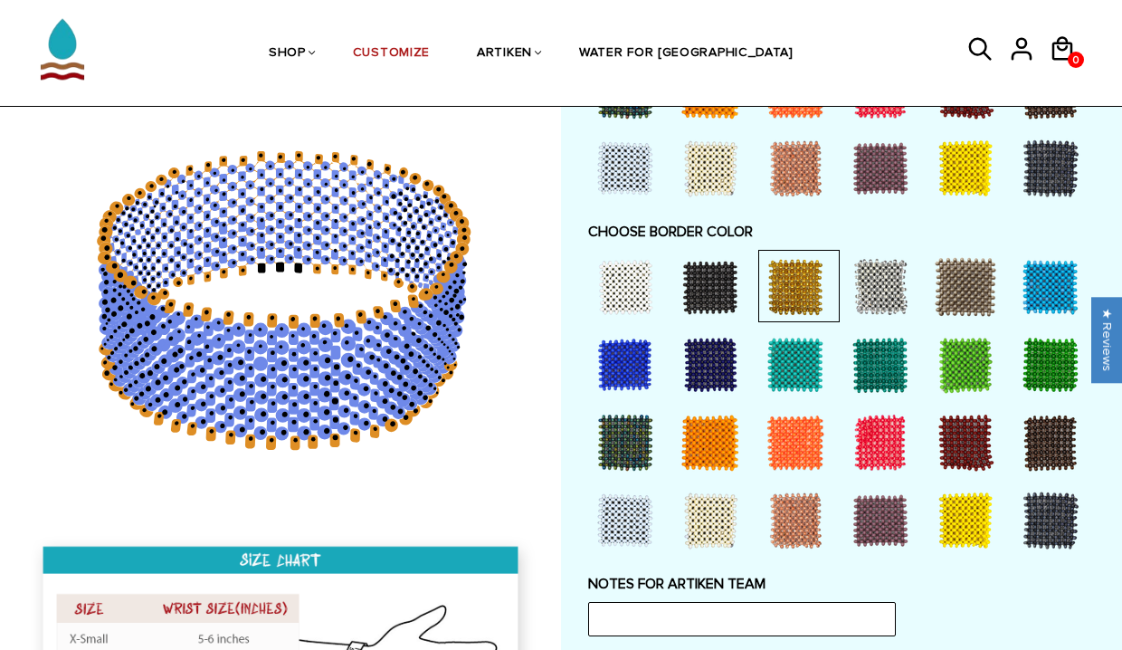
click at [791, 290] on div at bounding box center [795, 287] width 72 height 72
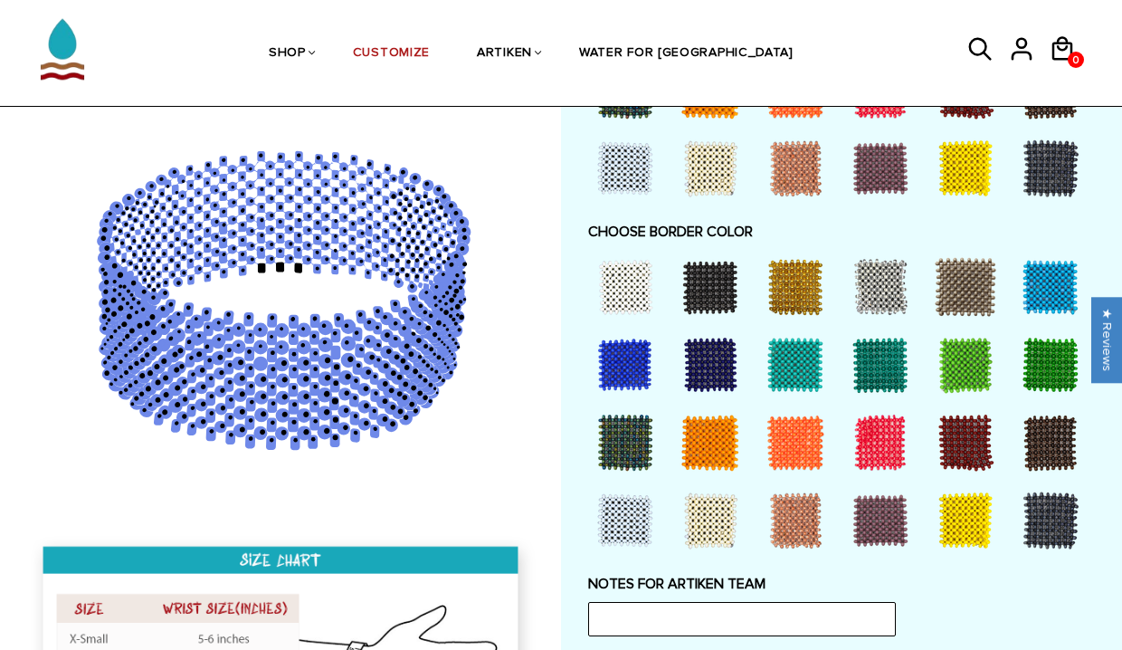
click at [791, 290] on div at bounding box center [795, 287] width 72 height 72
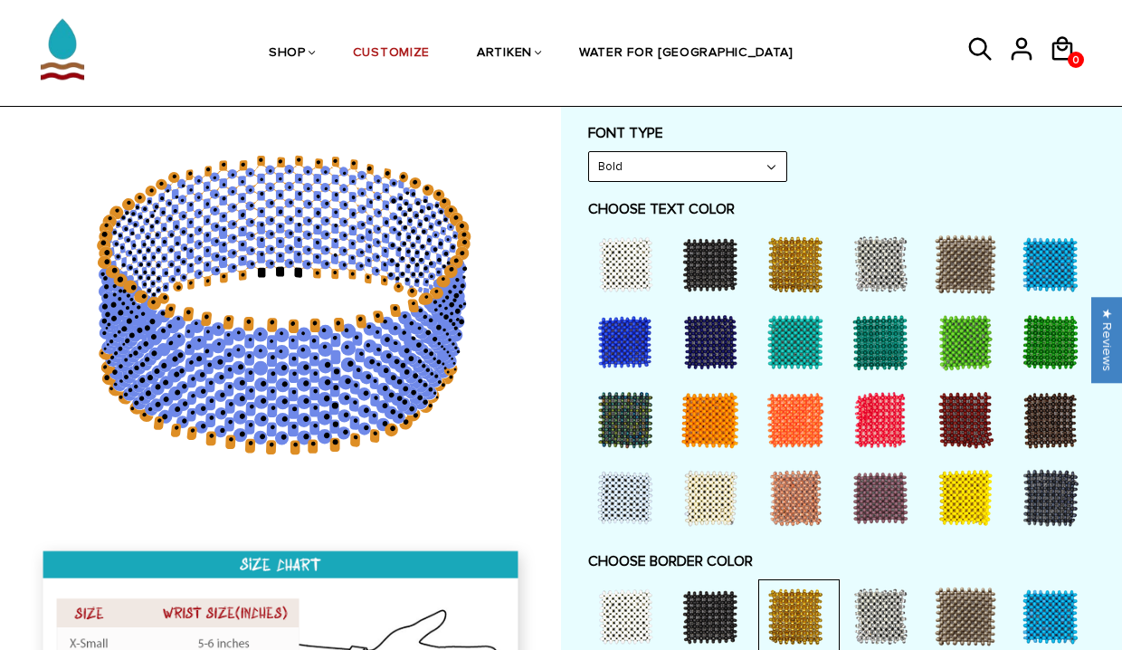
scroll to position [938, 0]
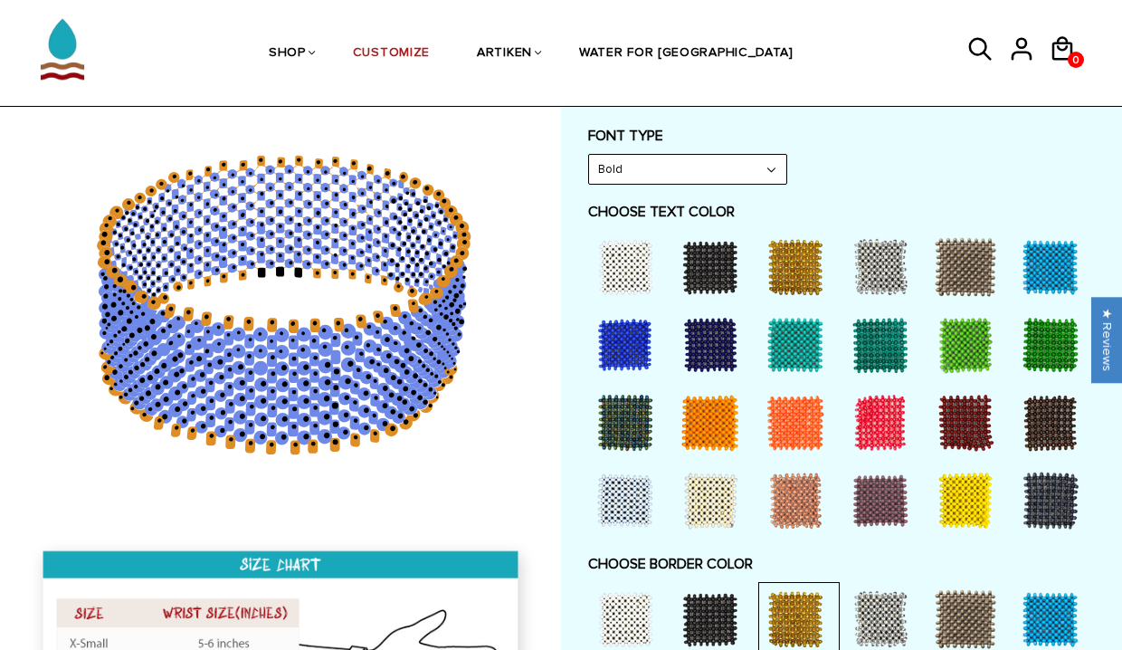
click at [791, 279] on div at bounding box center [795, 267] width 72 height 72
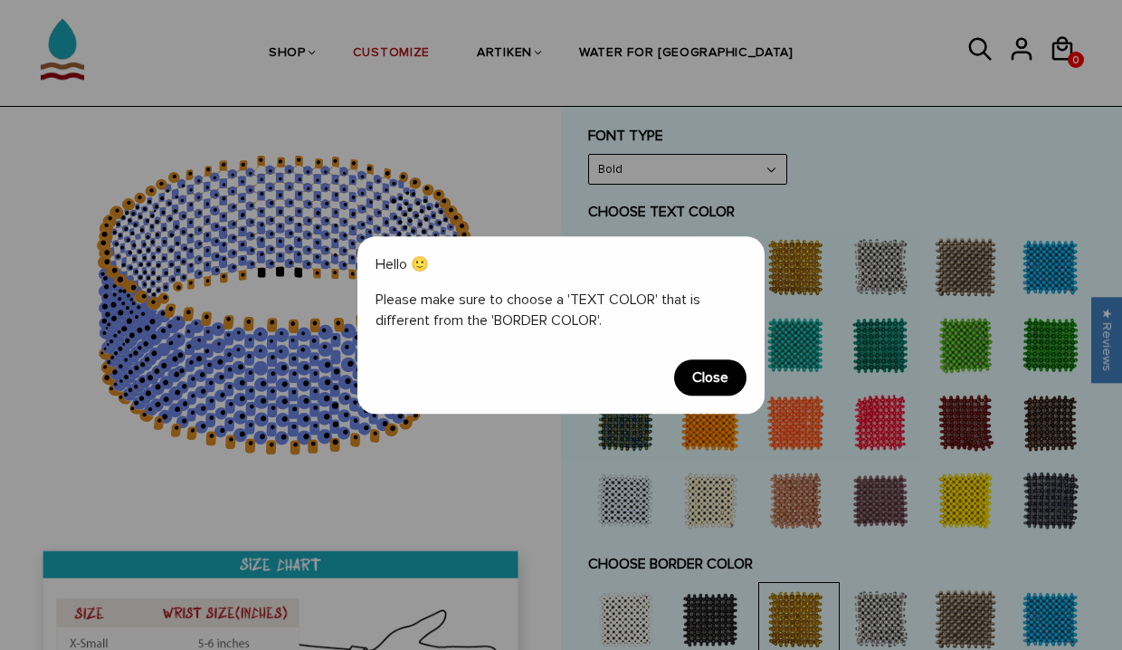
click at [721, 388] on span "Close" at bounding box center [710, 377] width 72 height 36
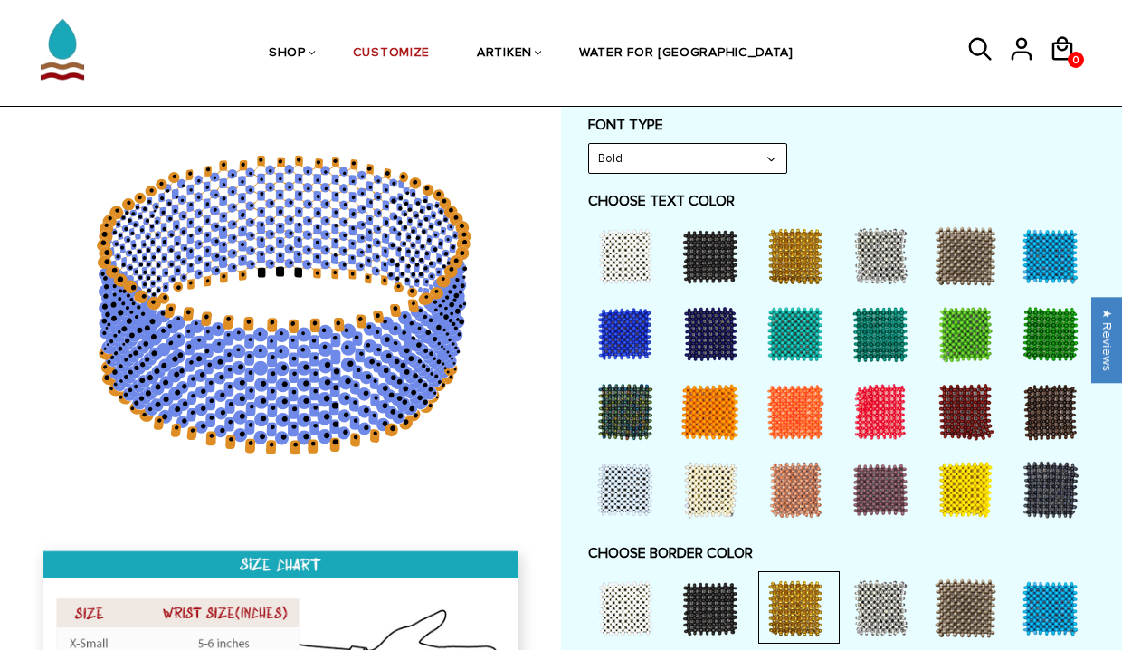
scroll to position [958, 0]
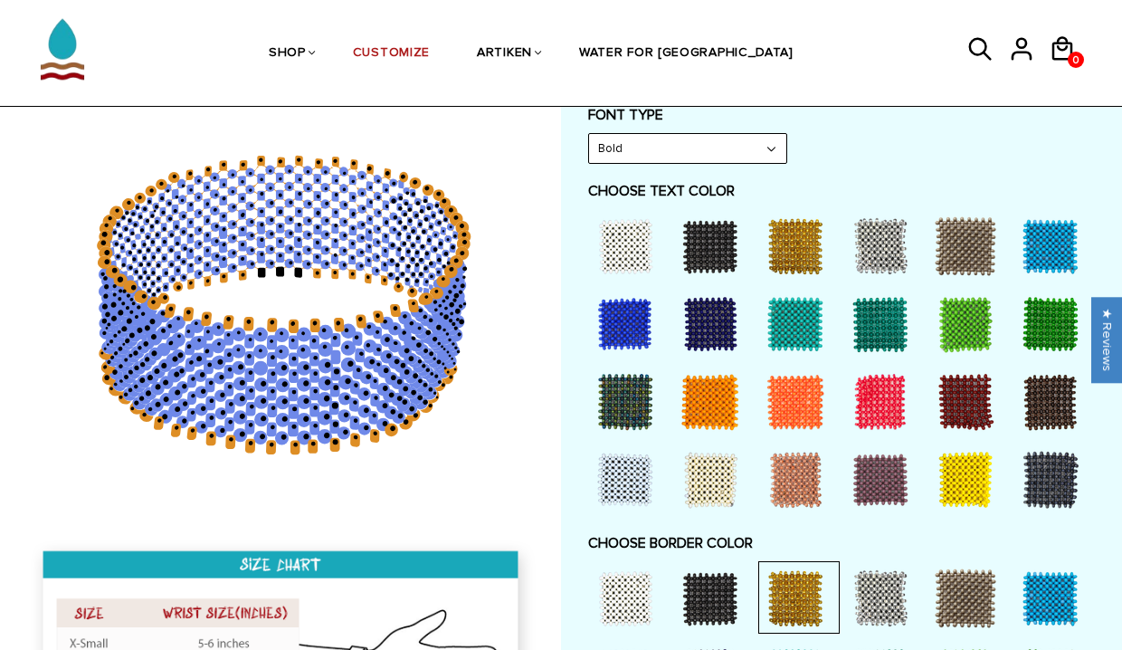
click at [616, 243] on div at bounding box center [625, 246] width 72 height 72
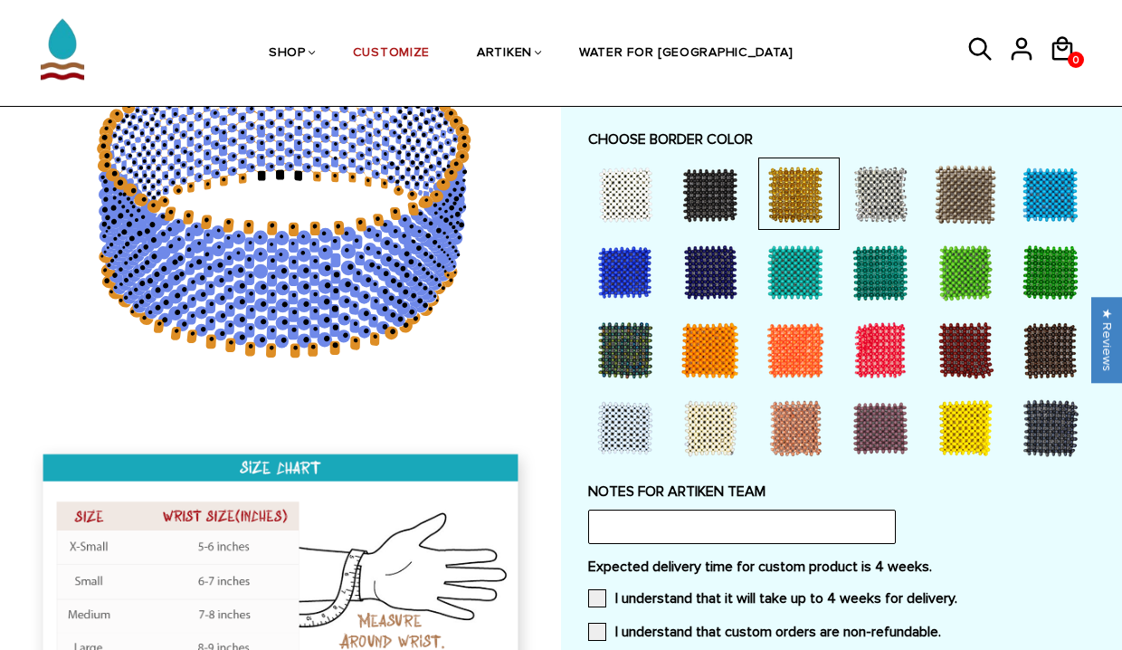
scroll to position [1382, 0]
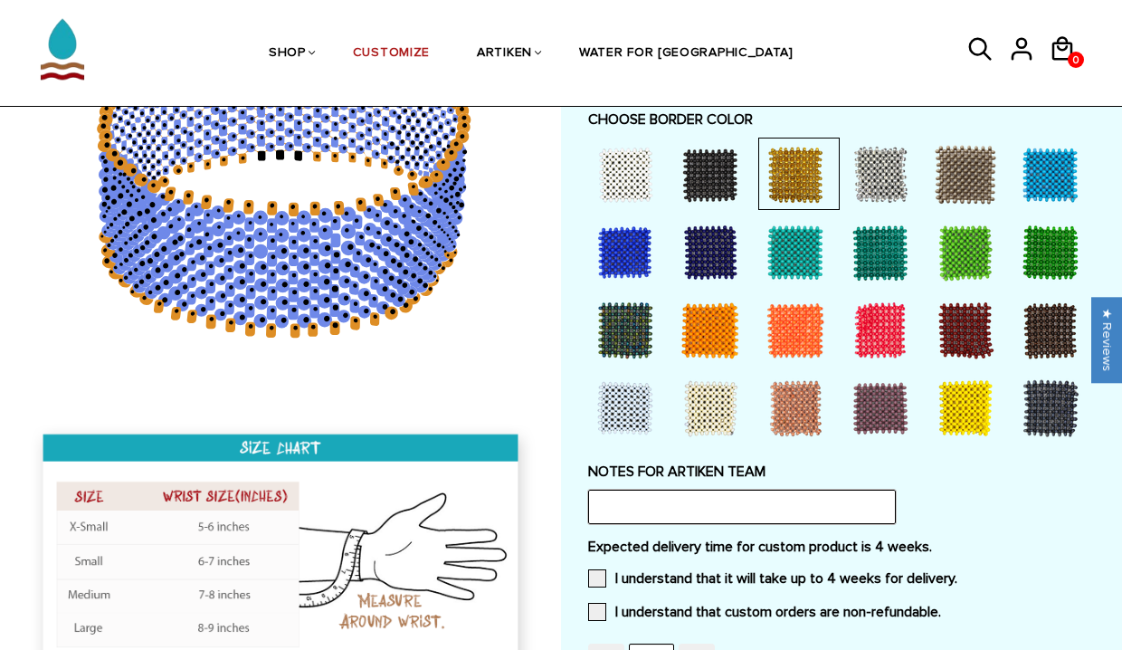
click at [672, 490] on input "text" at bounding box center [742, 507] width 308 height 34
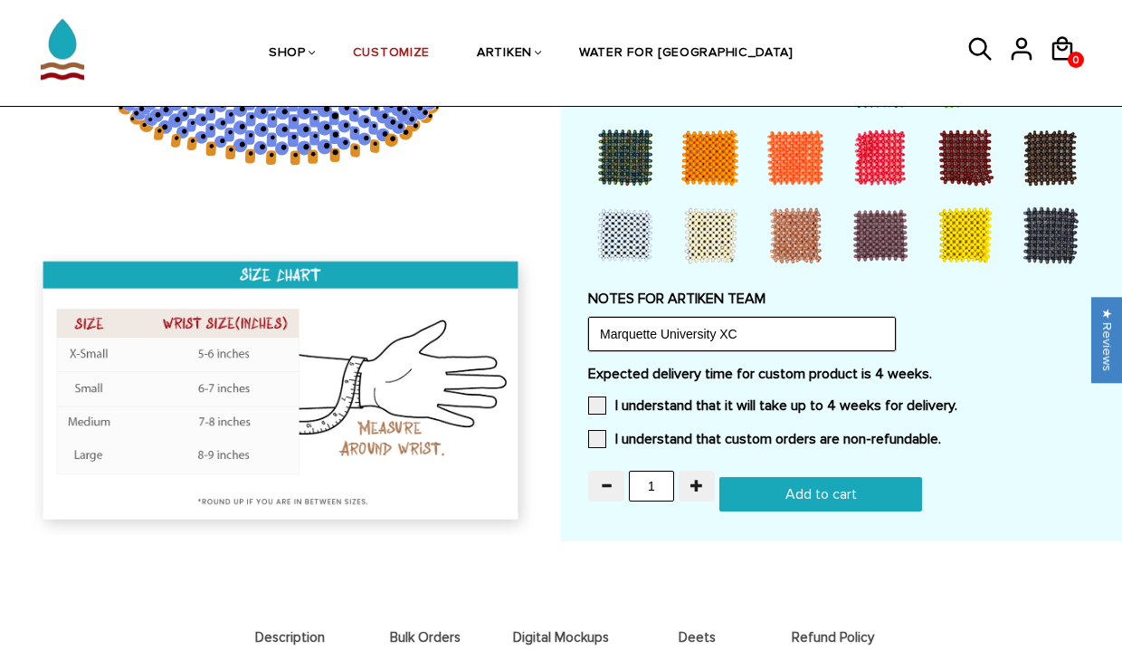
scroll to position [1568, 0]
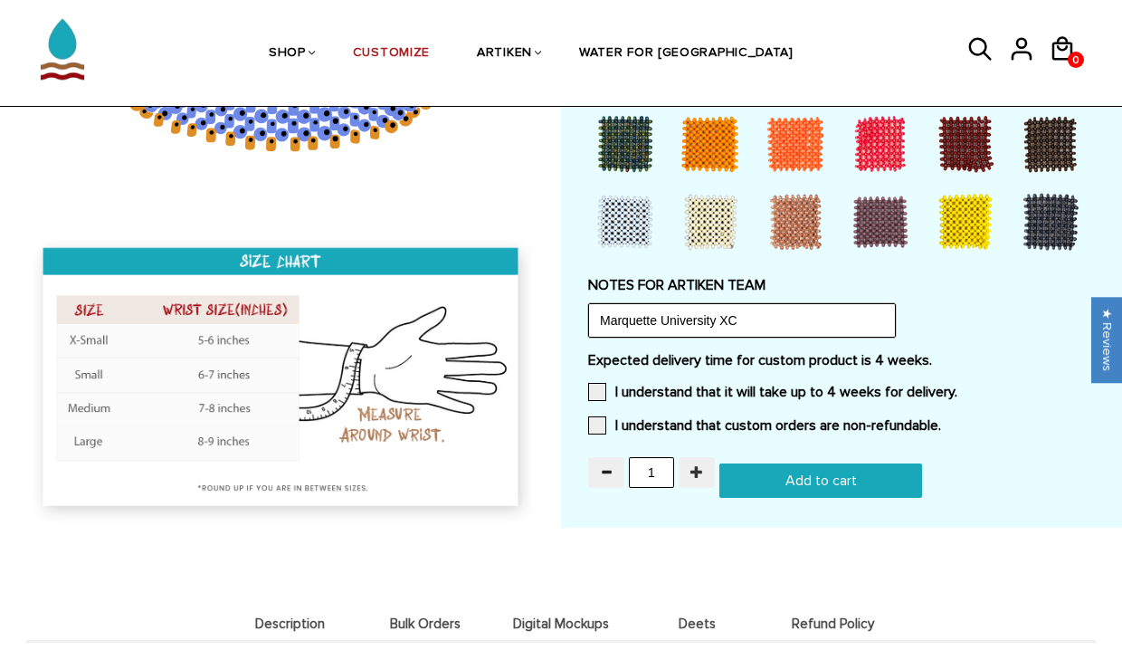
type input "Marquette University XC"
click at [698, 479] on button "button" at bounding box center [697, 472] width 36 height 31
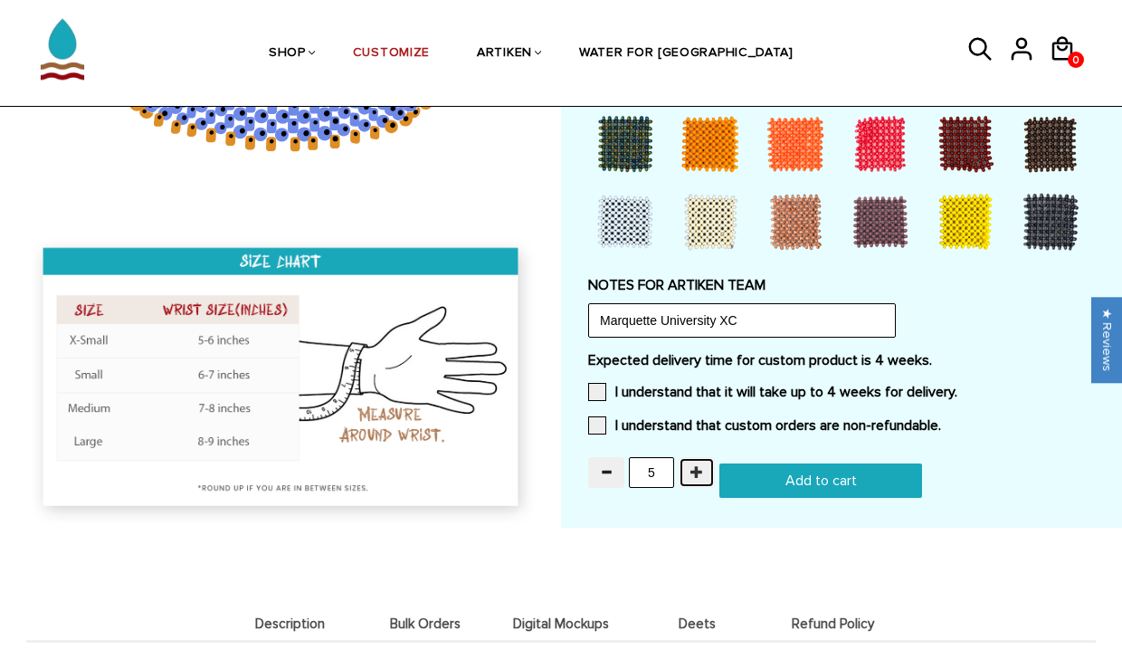
click at [698, 479] on button "button" at bounding box center [697, 472] width 36 height 31
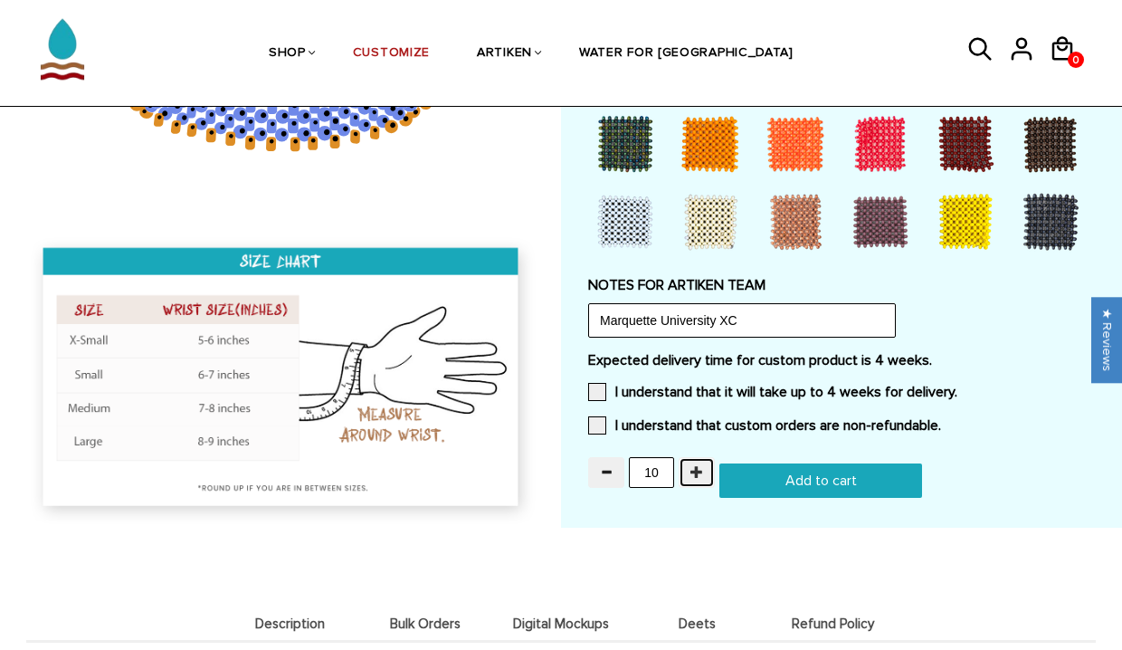
click at [697, 472] on span "button" at bounding box center [696, 471] width 13 height 13
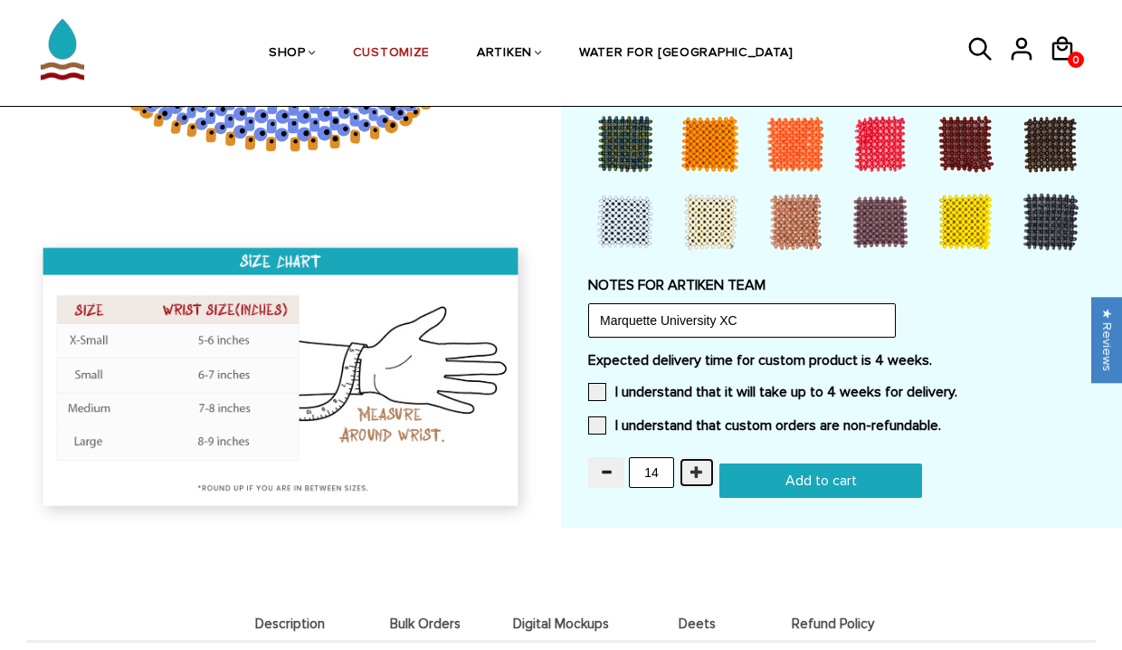
type input "15"
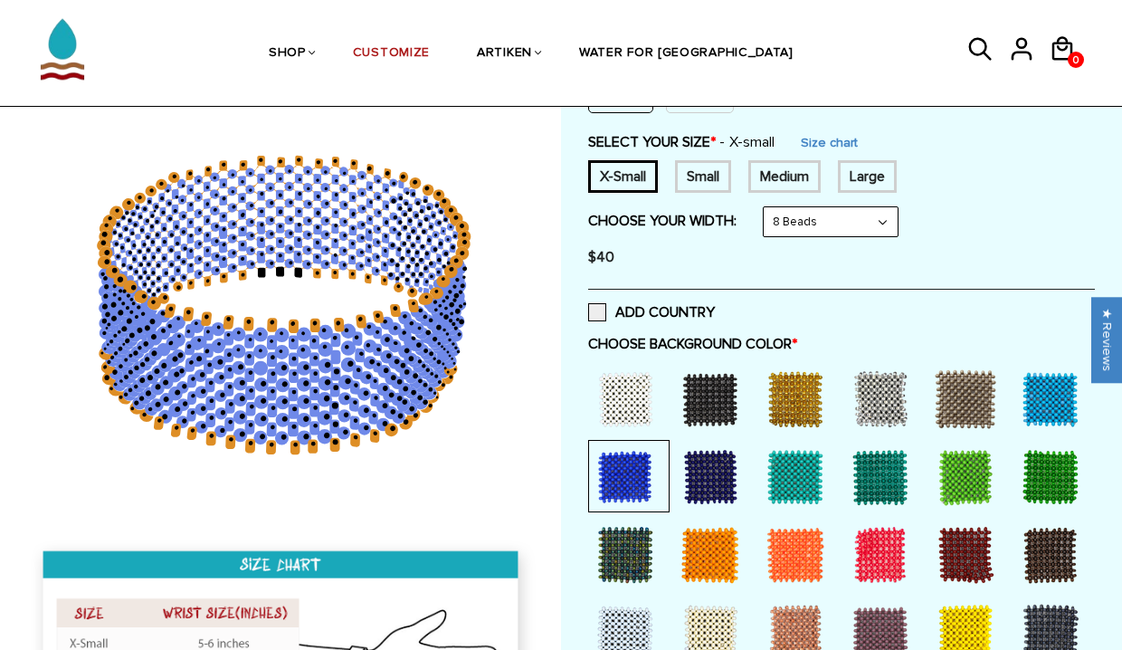
scroll to position [208, 0]
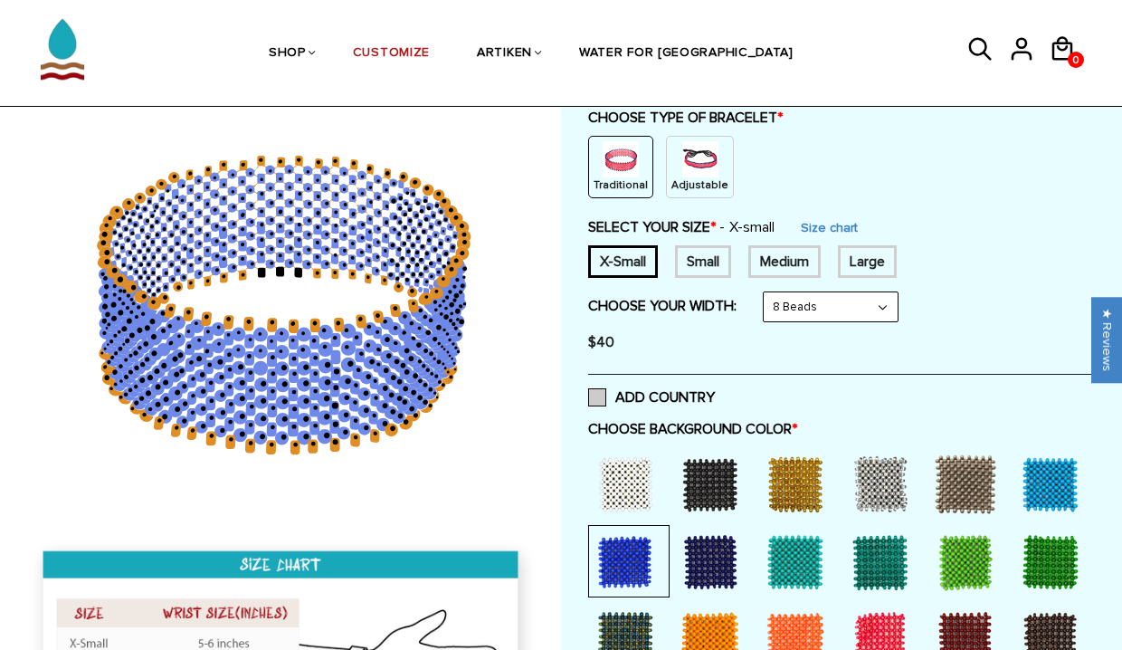
click at [595, 394] on span at bounding box center [597, 397] width 18 height 18
click at [715, 392] on input "ADD COUNTRY" at bounding box center [715, 392] width 0 height 0
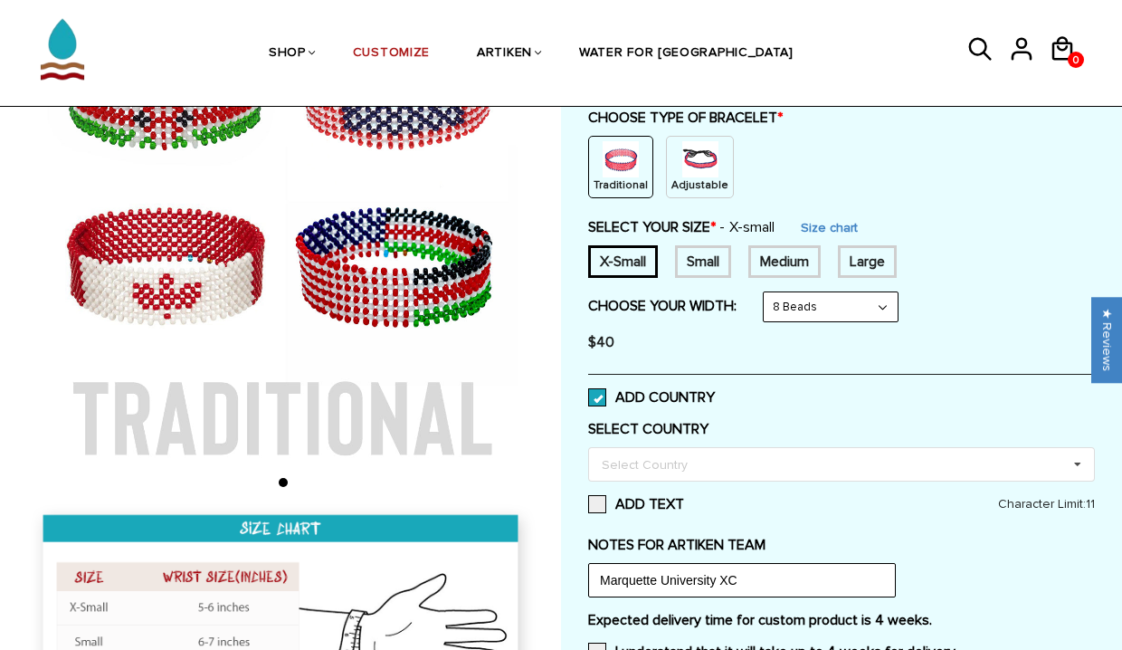
click at [598, 396] on span at bounding box center [597, 397] width 18 height 18
click at [715, 392] on input "ADD COUNTRY" at bounding box center [715, 392] width 0 height 0
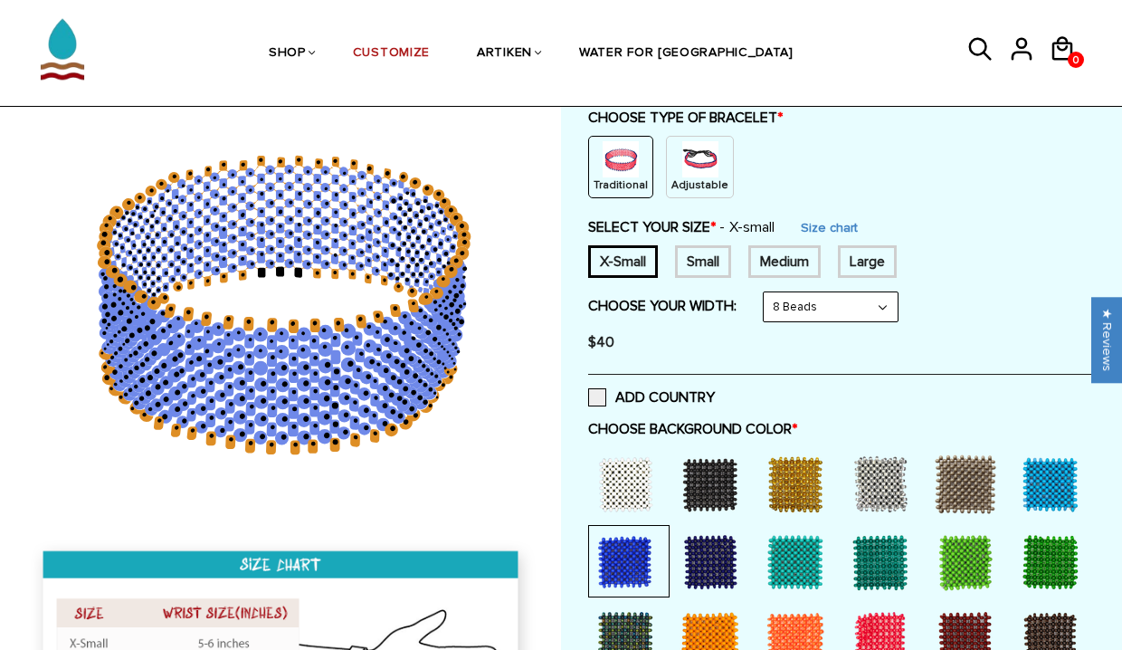
click at [795, 313] on select "8 Beads 6 Beads 10 Beads" at bounding box center [831, 306] width 134 height 29
select select "6-beads"
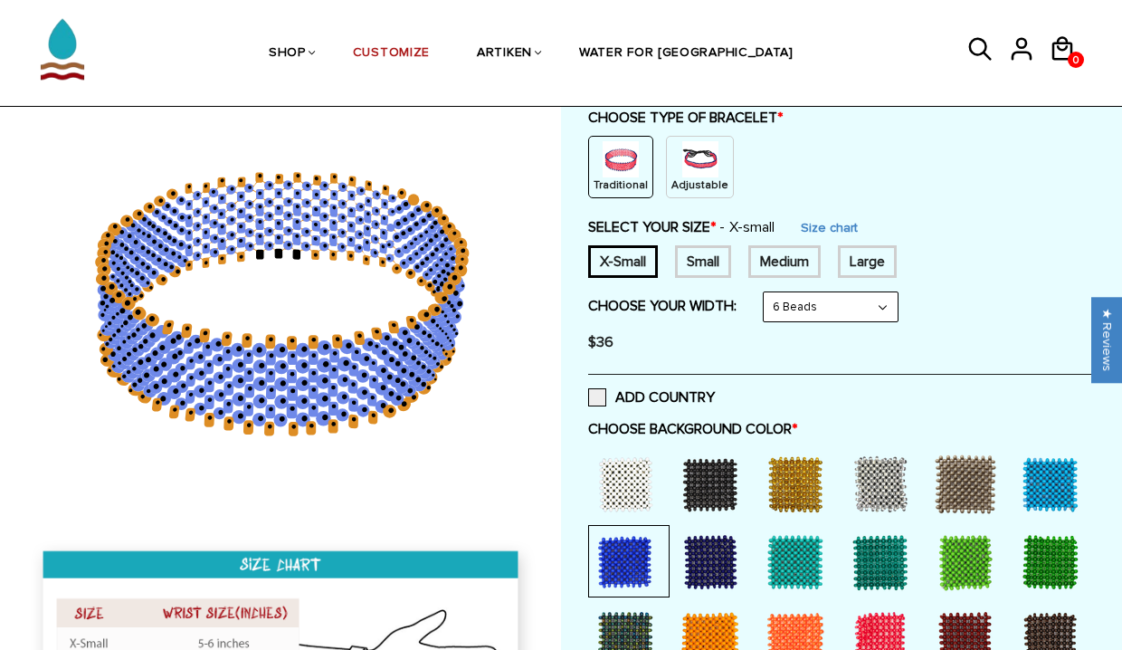
click at [778, 256] on div "Medium" at bounding box center [784, 261] width 72 height 33
click at [708, 261] on div "Small" at bounding box center [703, 261] width 56 height 33
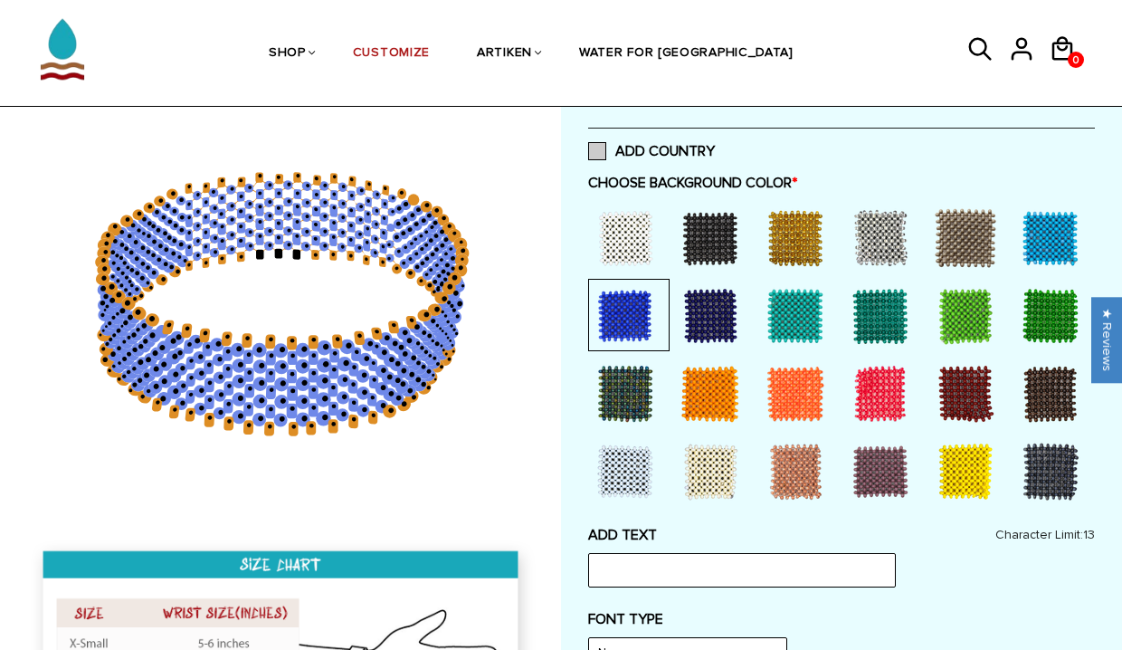
scroll to position [457, 0]
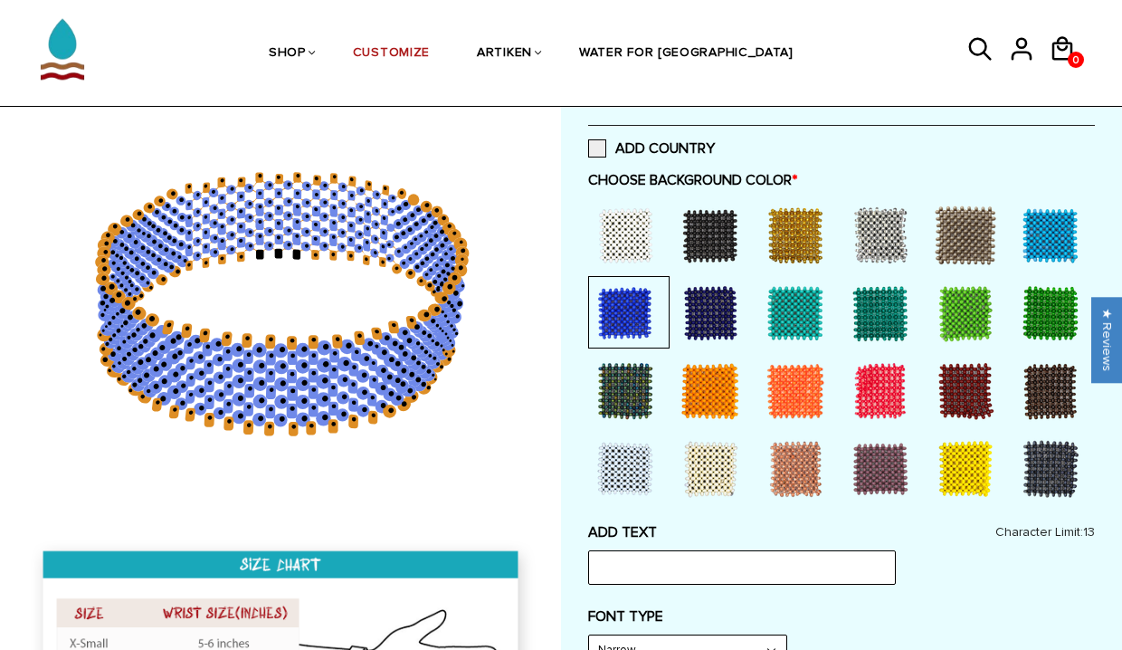
click at [781, 222] on div at bounding box center [795, 235] width 72 height 72
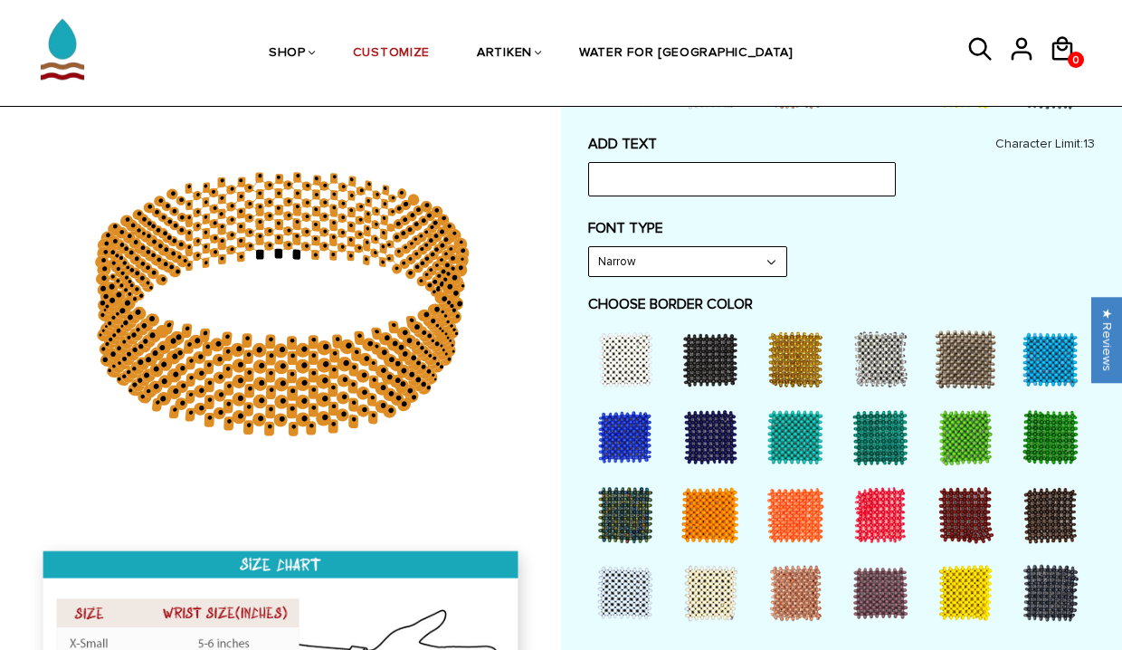
scroll to position [958, 0]
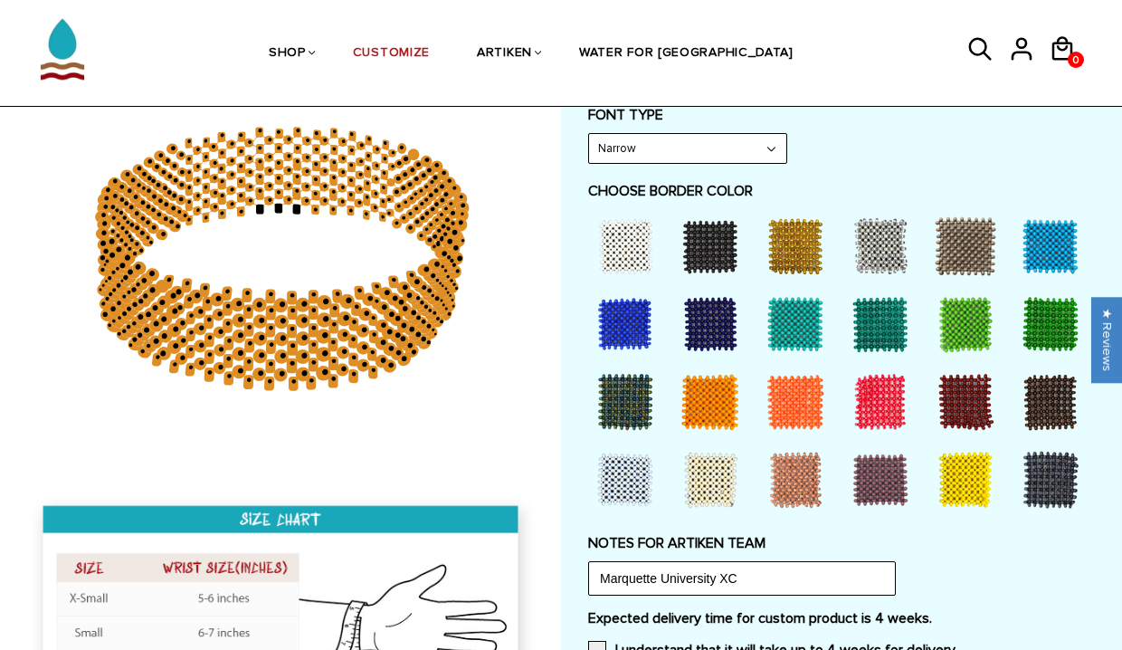
click at [635, 333] on div at bounding box center [625, 324] width 72 height 72
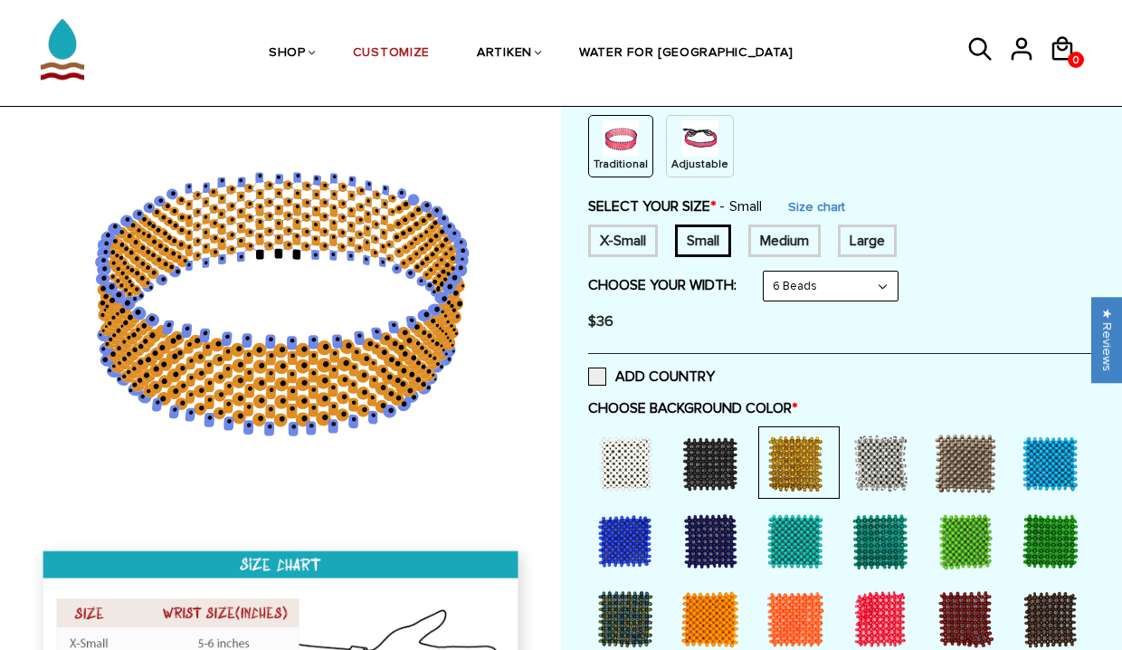
scroll to position [227, 0]
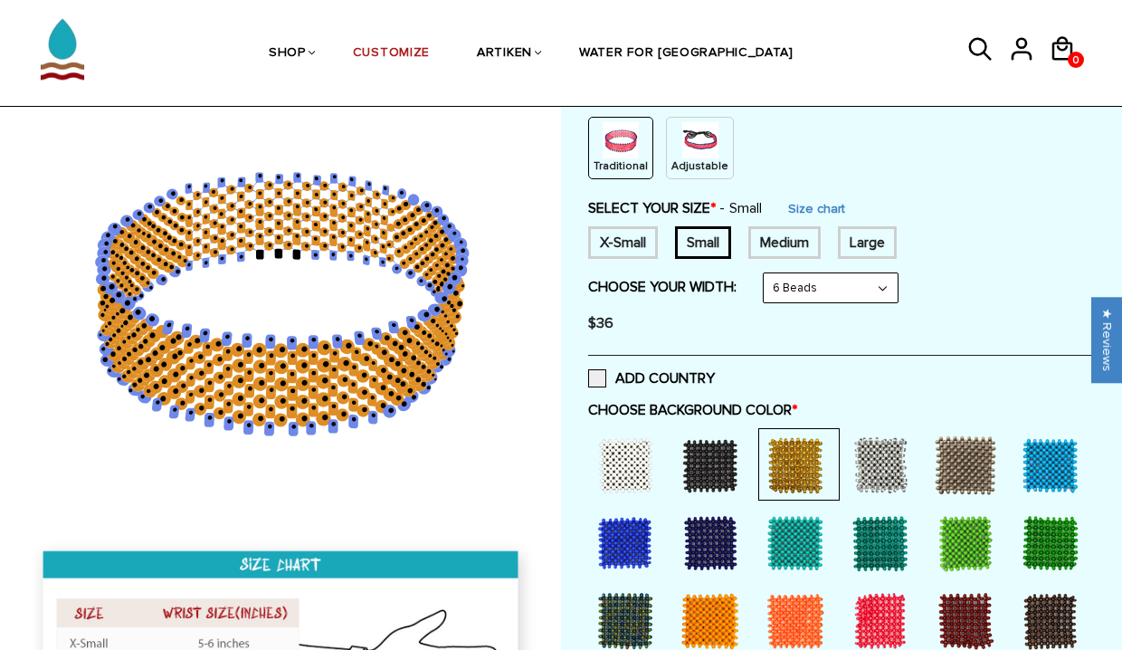
click at [619, 555] on div at bounding box center [625, 543] width 72 height 72
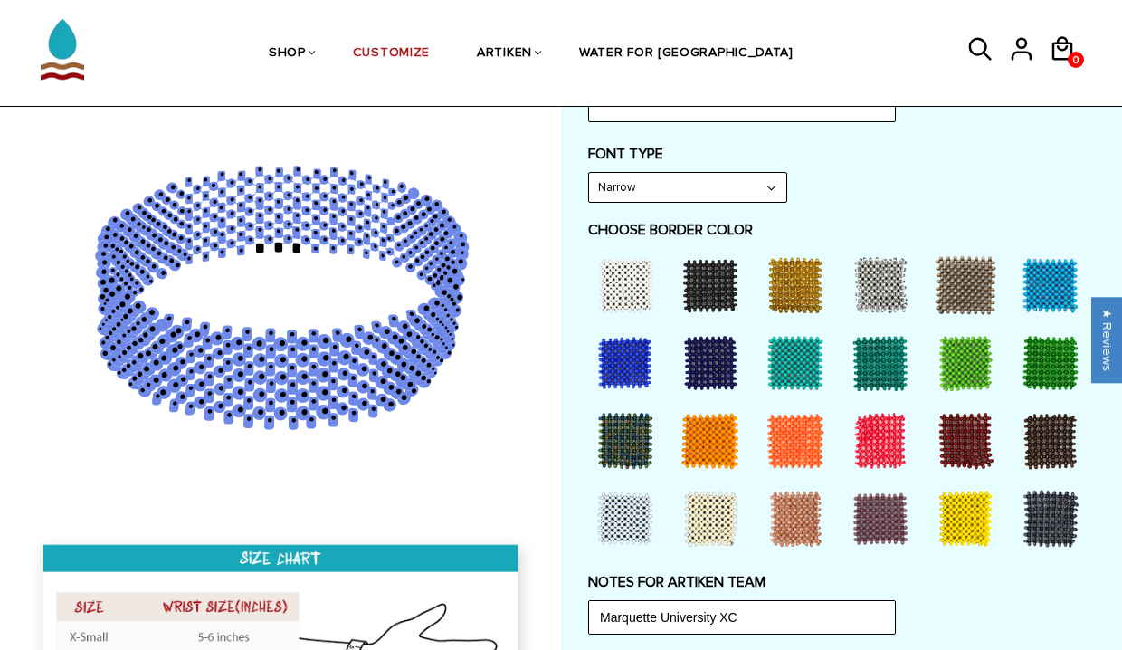
scroll to position [852, 0]
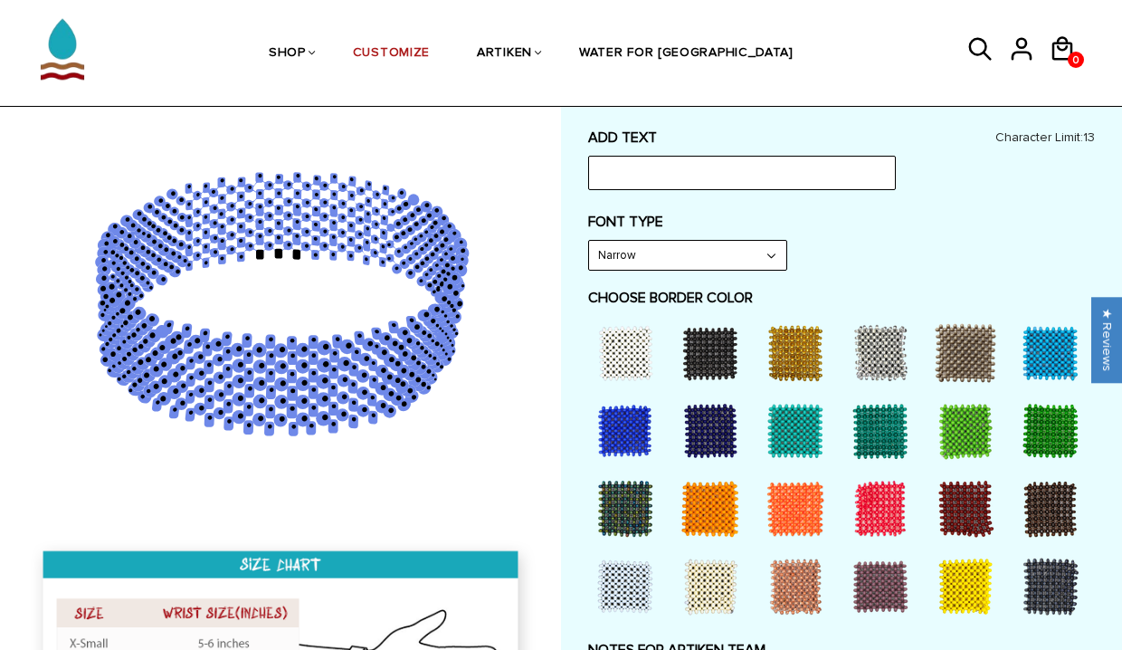
click at [704, 254] on select "Narrow Bold" at bounding box center [687, 255] width 197 height 29
click at [702, 173] on input "text" at bounding box center [742, 173] width 308 height 34
type input "M"
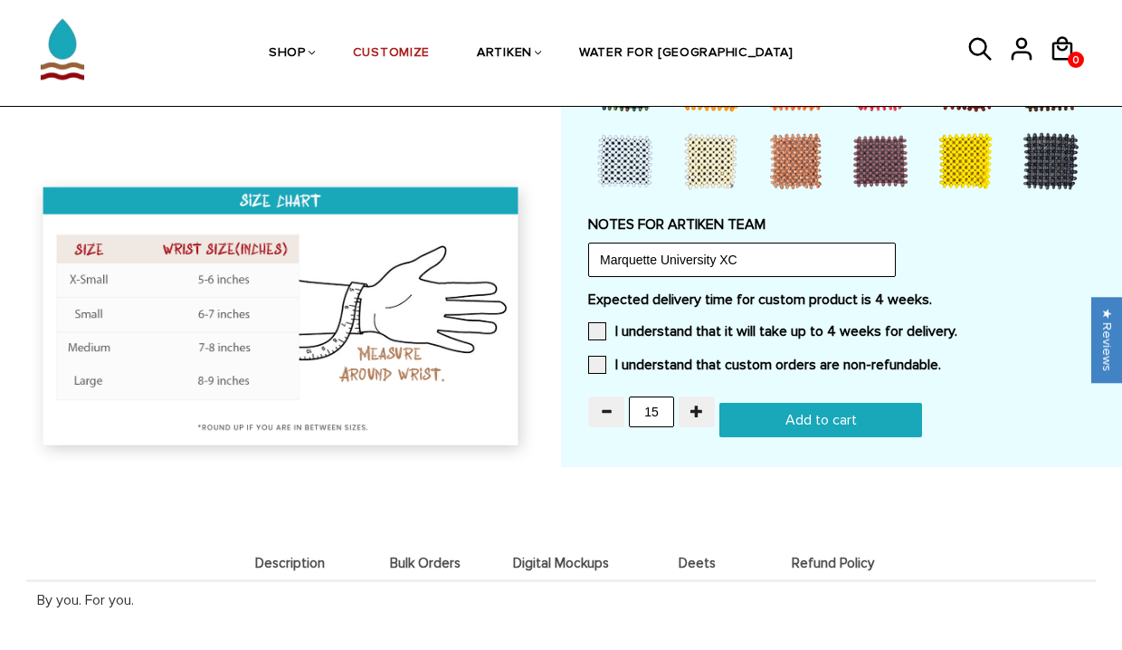
scroll to position [1280, 0]
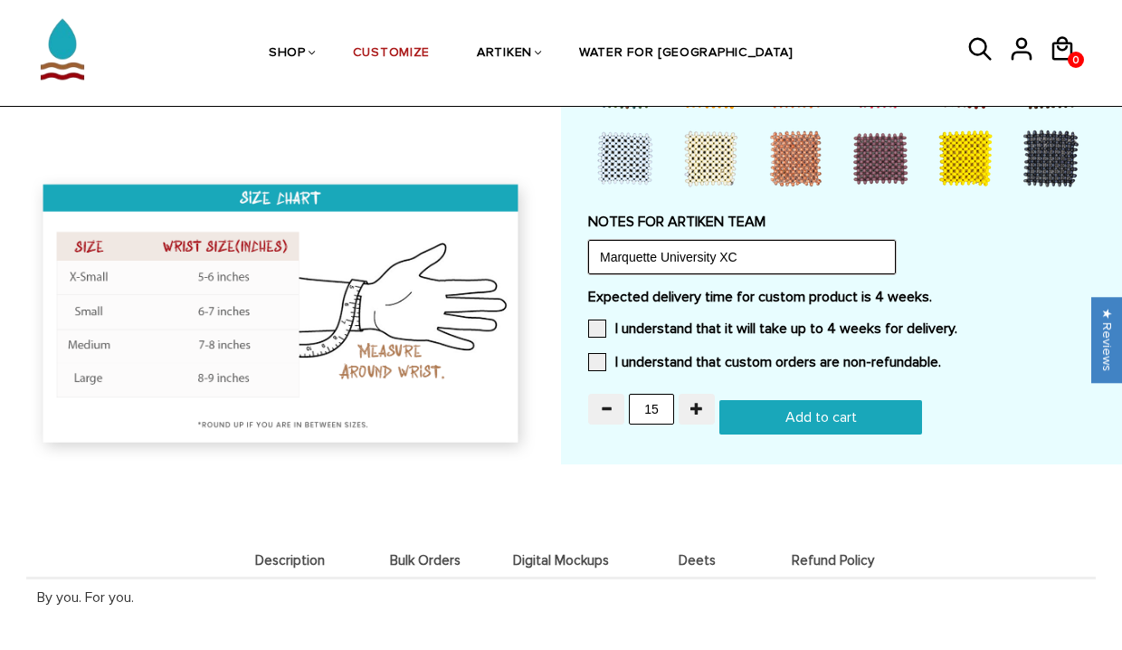
drag, startPoint x: 747, startPoint y: 254, endPoint x: 662, endPoint y: 256, distance: 84.2
click at [662, 256] on input "Marquette University XC" at bounding box center [742, 257] width 308 height 34
type input "Marquette University logo"
